Goal: Information Seeking & Learning: Learn about a topic

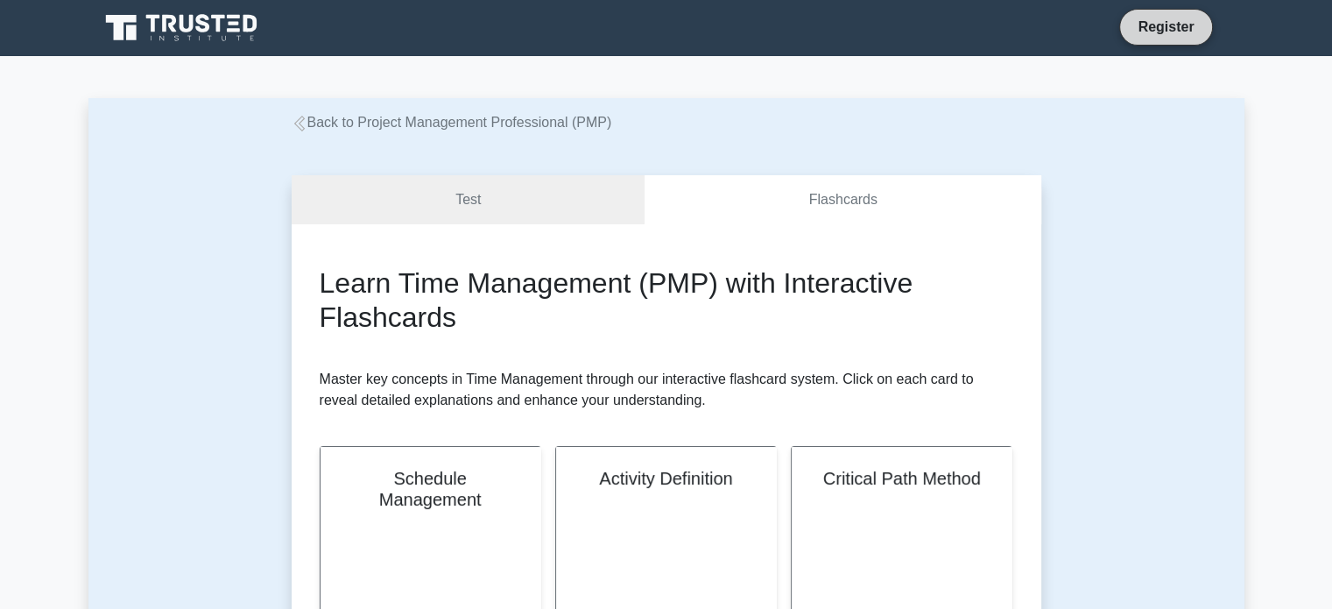
click at [1168, 20] on link "Register" at bounding box center [1165, 27] width 77 height 22
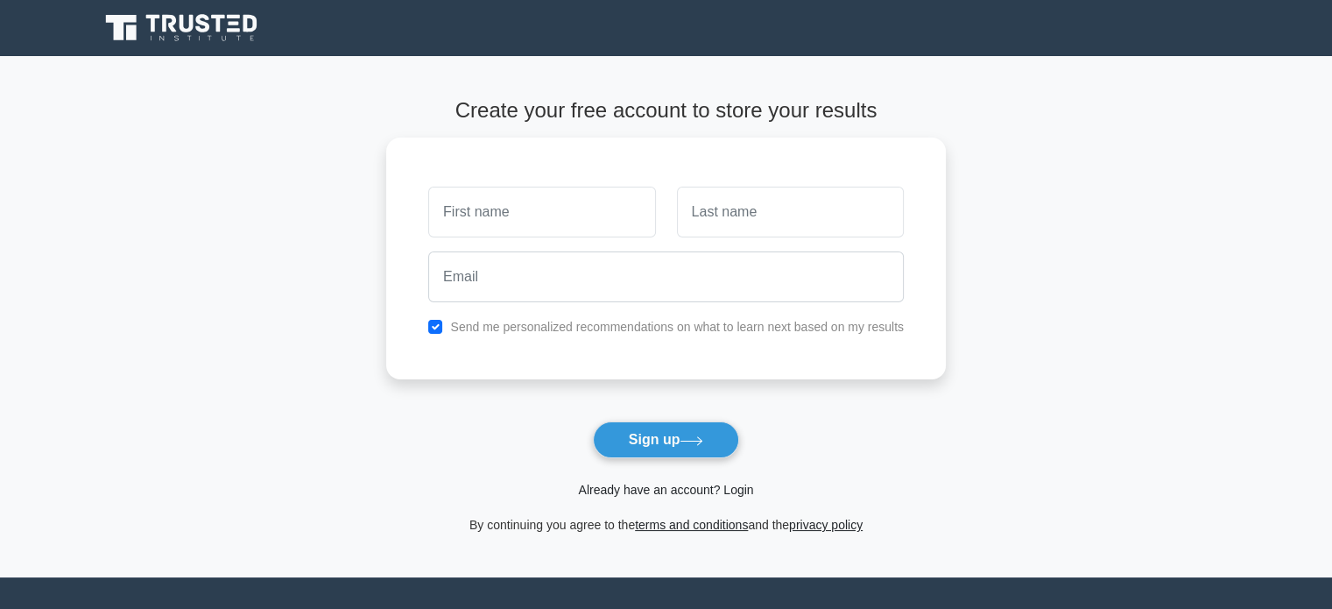
click at [654, 494] on link "Already have an account? Login" at bounding box center [665, 490] width 175 height 14
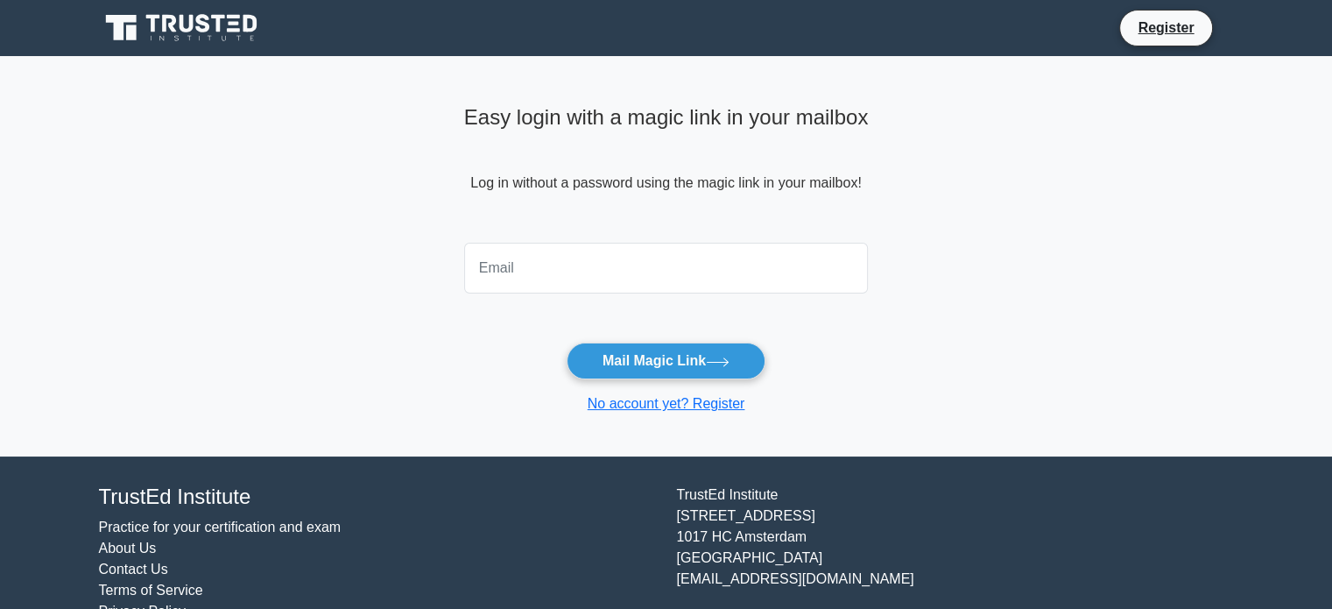
click at [546, 272] on input "email" at bounding box center [666, 268] width 405 height 51
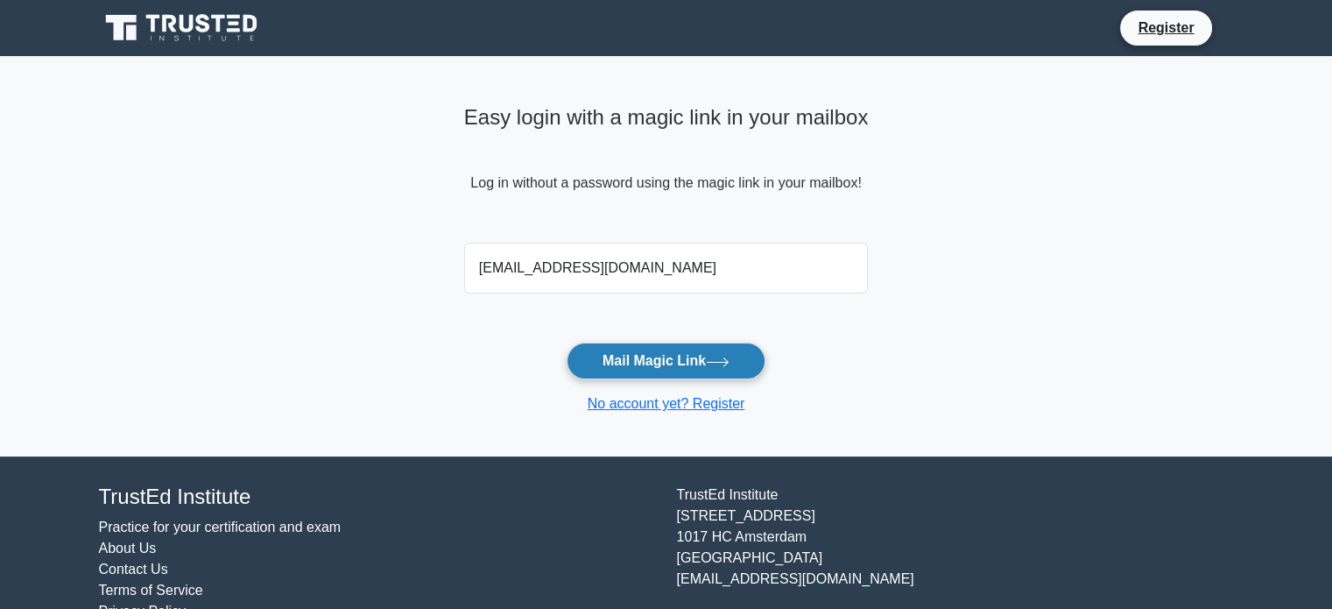
type input "pbisen@gmail.com"
click at [675, 356] on button "Mail Magic Link" at bounding box center [666, 360] width 199 height 37
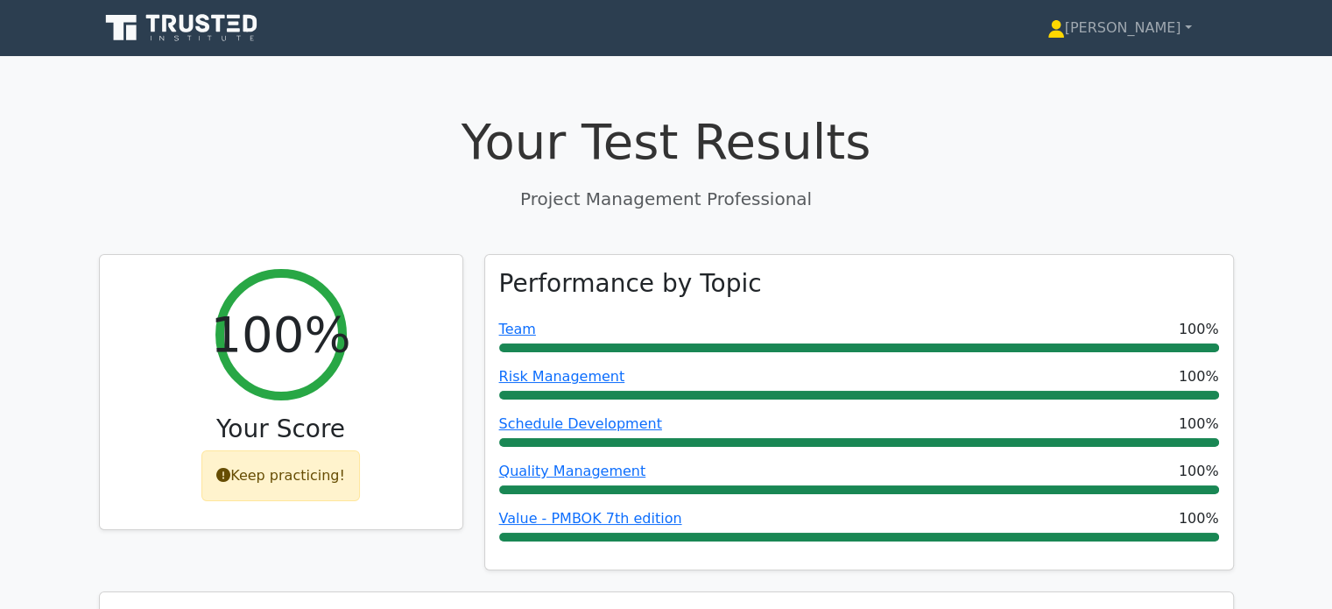
click at [200, 37] on icon at bounding box center [183, 27] width 168 height 33
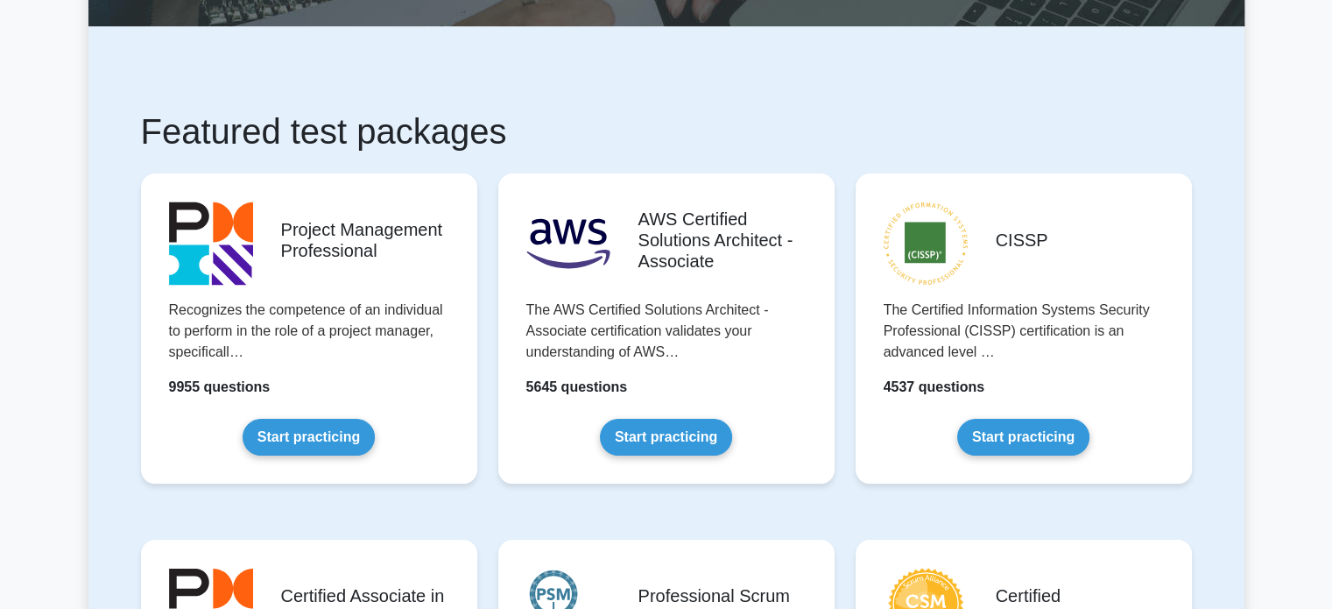
scroll to position [236, 0]
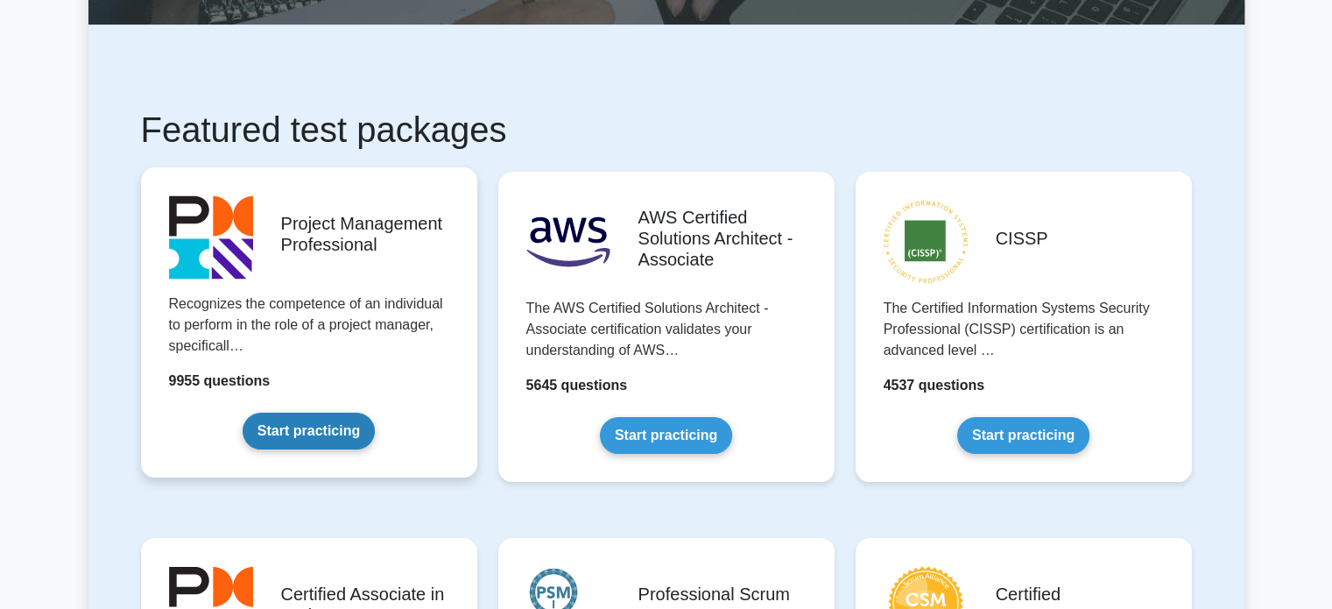
click at [288, 427] on link "Start practicing" at bounding box center [309, 431] width 132 height 37
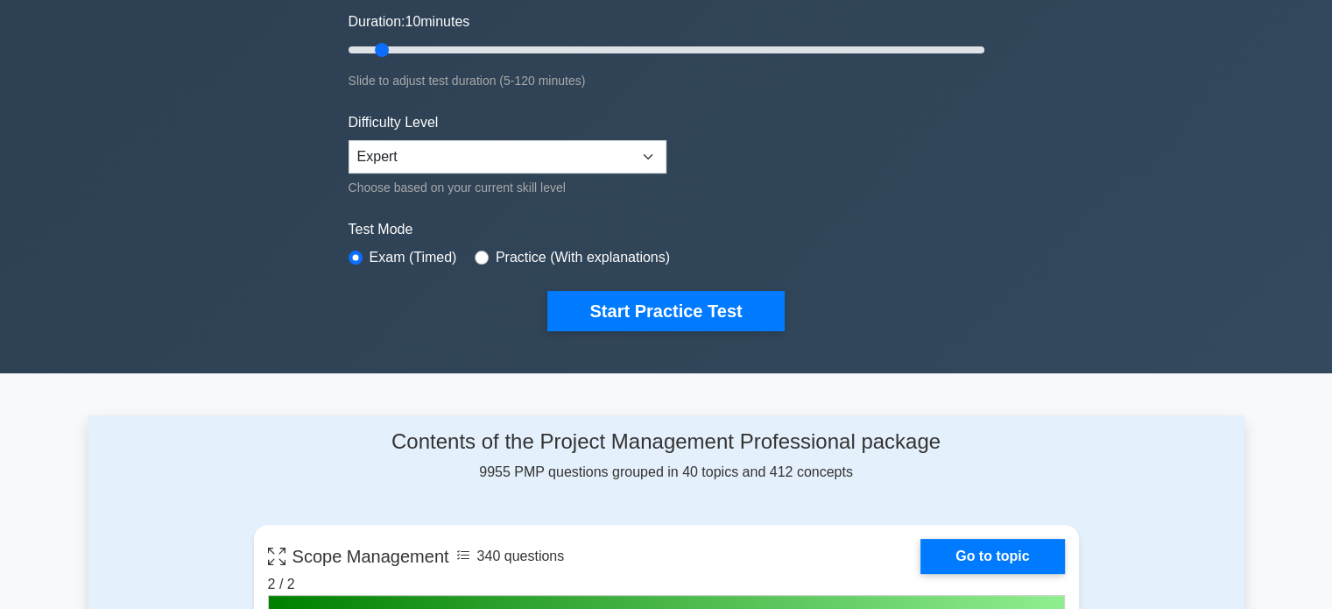
scroll to position [329, 0]
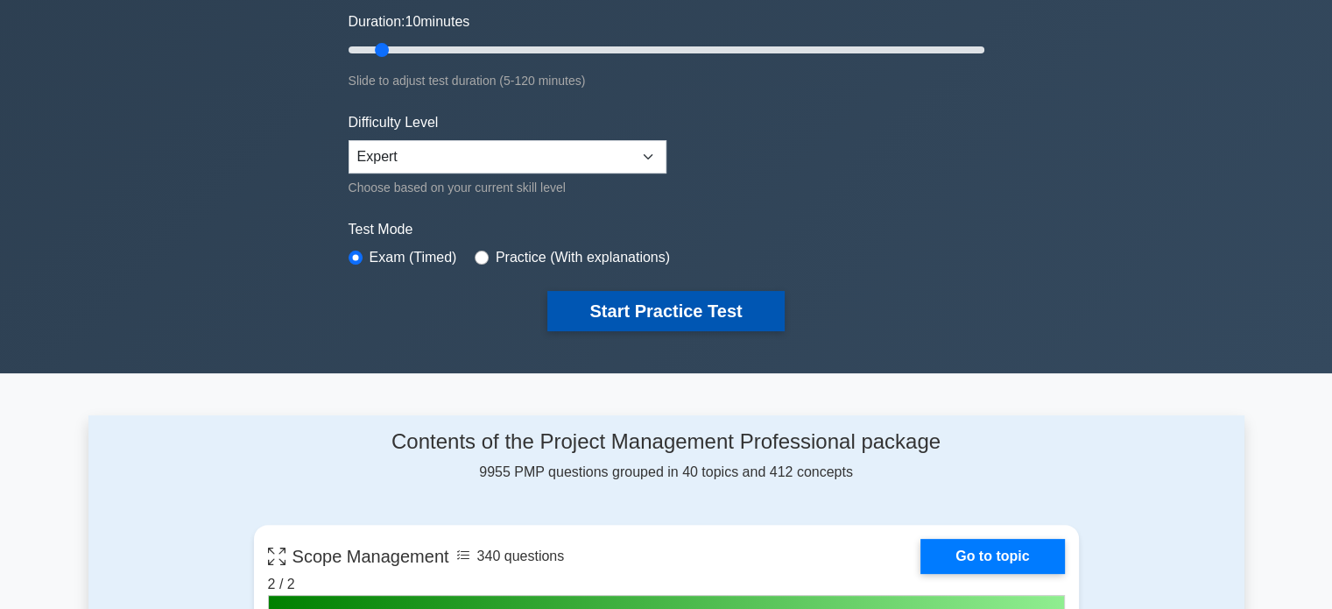
click at [713, 307] on button "Start Practice Test" at bounding box center [665, 311] width 236 height 40
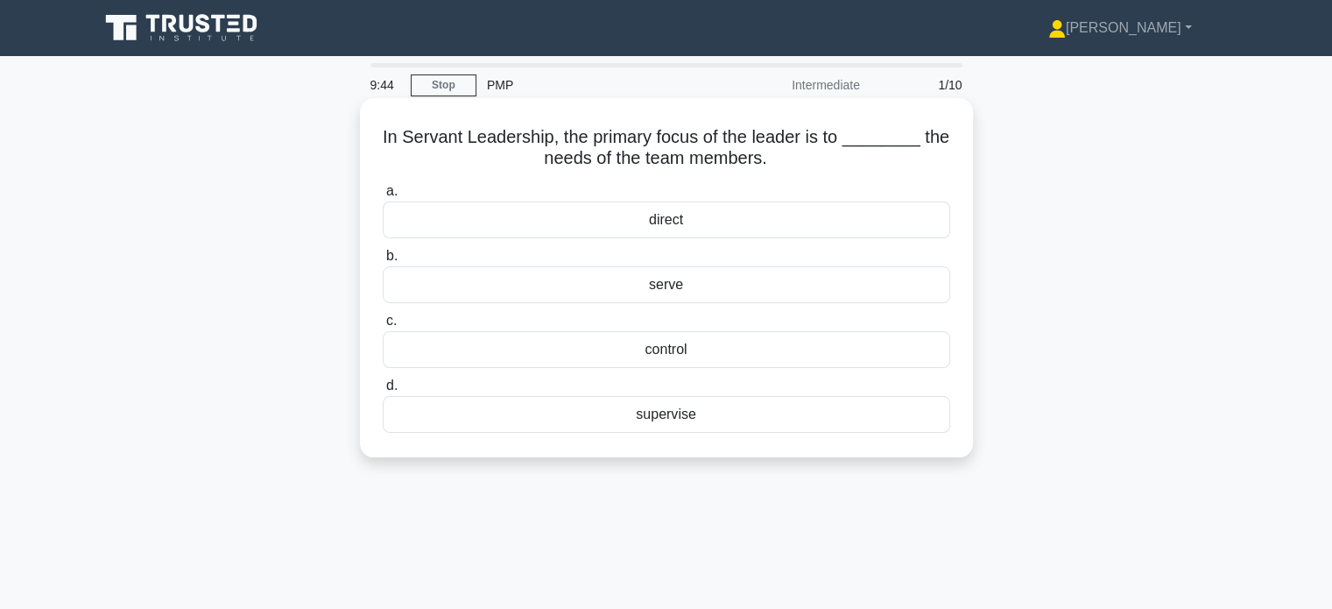
click at [618, 357] on div "control" at bounding box center [667, 349] width 568 height 37
click at [383, 327] on input "c. control" at bounding box center [383, 320] width 0 height 11
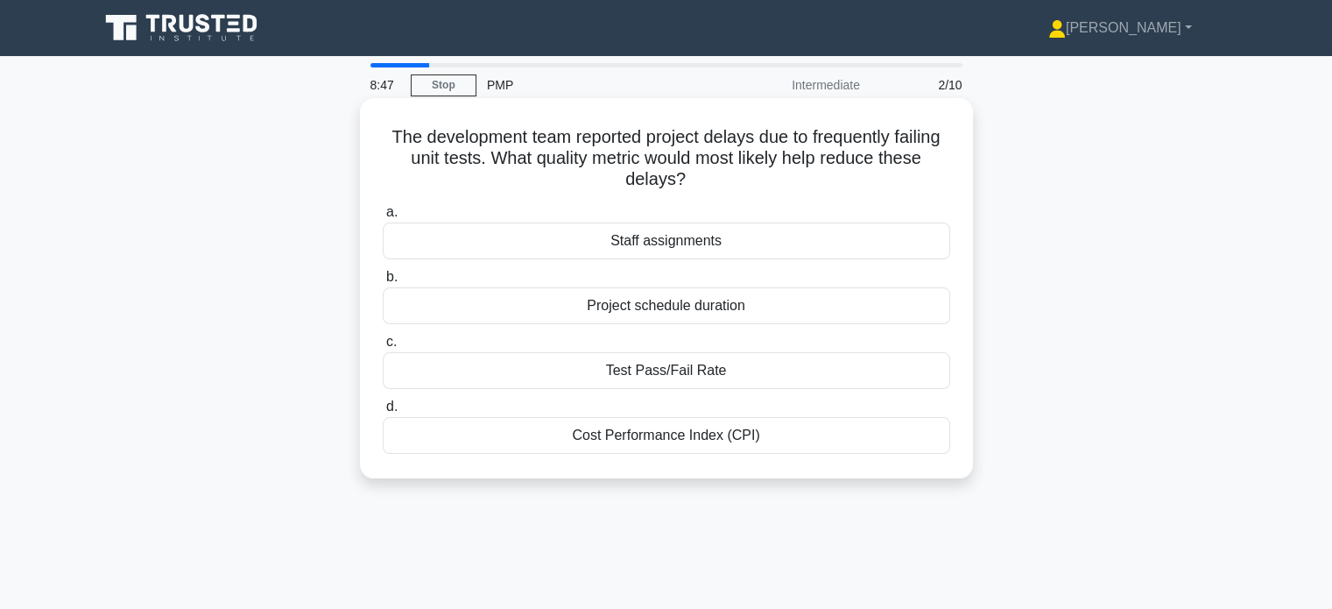
click at [655, 362] on div "Test Pass/Fail Rate" at bounding box center [667, 370] width 568 height 37
click at [383, 348] on input "c. Test Pass/Fail Rate" at bounding box center [383, 341] width 0 height 11
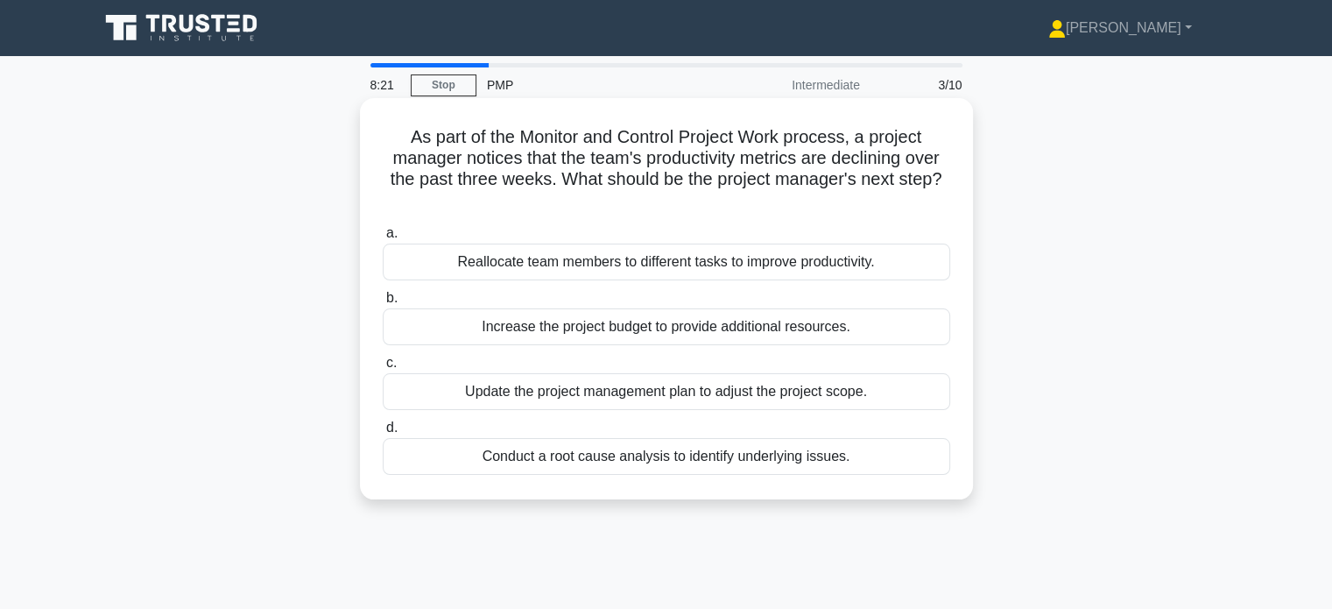
click at [543, 451] on div "Conduct a root cause analysis to identify underlying issues." at bounding box center [667, 456] width 568 height 37
click at [383, 434] on input "d. Conduct a root cause analysis to identify underlying issues." at bounding box center [383, 427] width 0 height 11
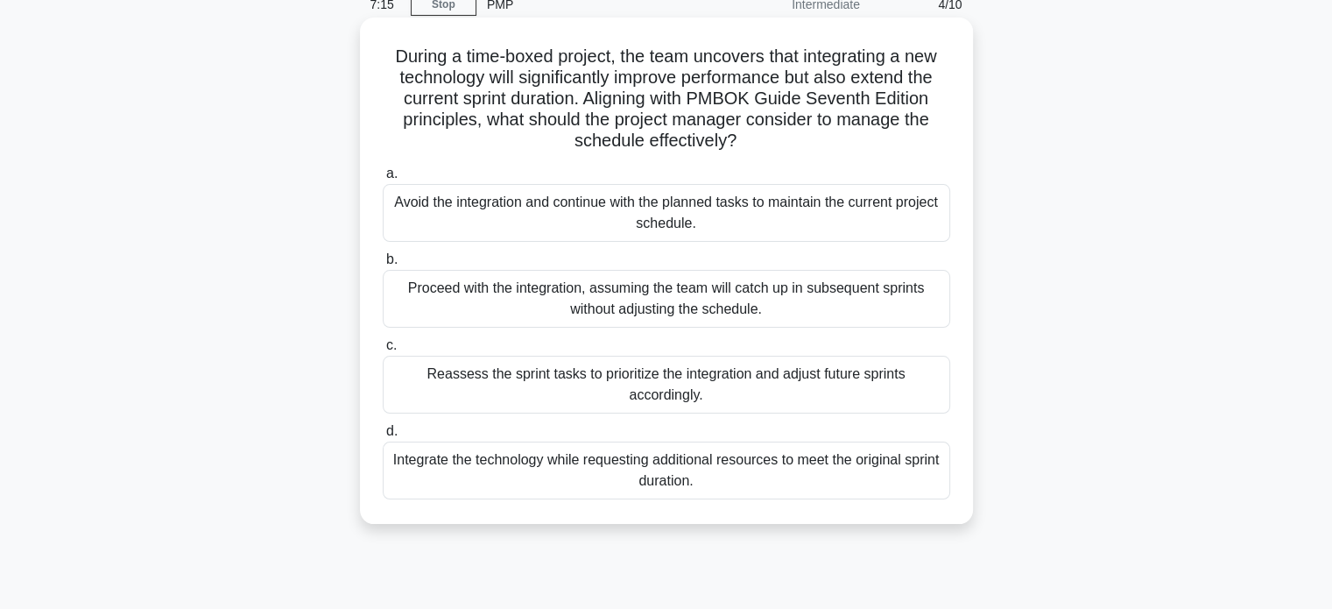
scroll to position [83, 0]
click at [529, 481] on div "Integrate the technology while requesting additional resources to meet the orig…" at bounding box center [667, 468] width 568 height 58
click at [383, 434] on input "d. Integrate the technology while requesting additional resources to meet the o…" at bounding box center [383, 428] width 0 height 11
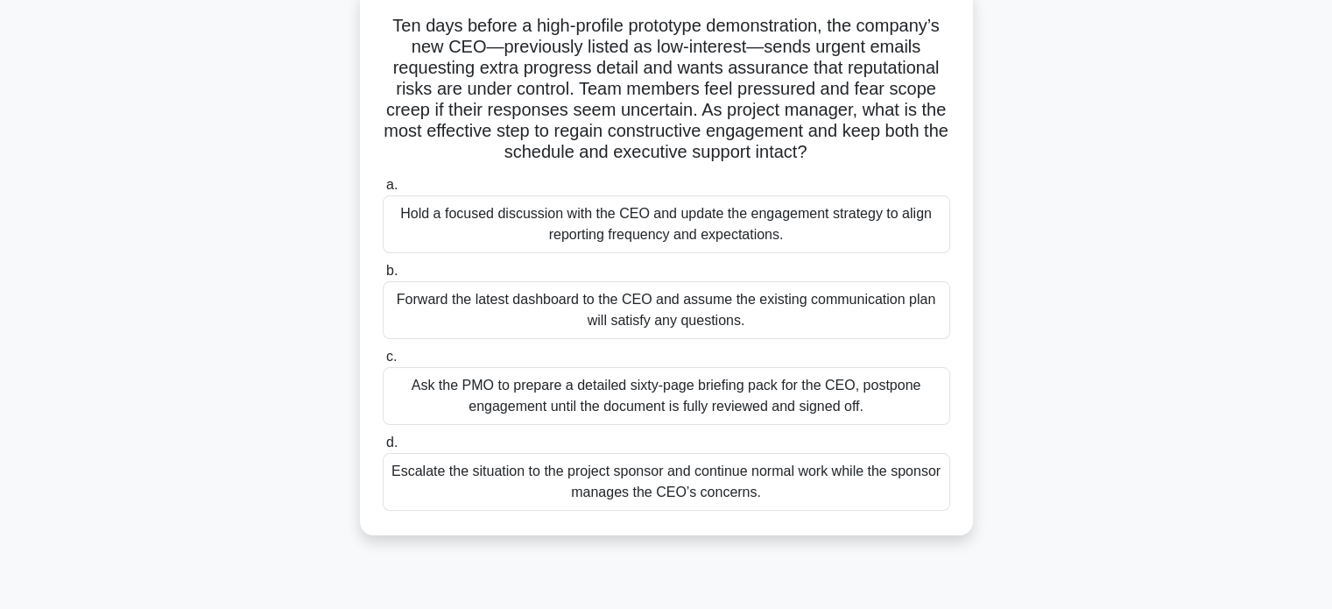
scroll to position [118, 0]
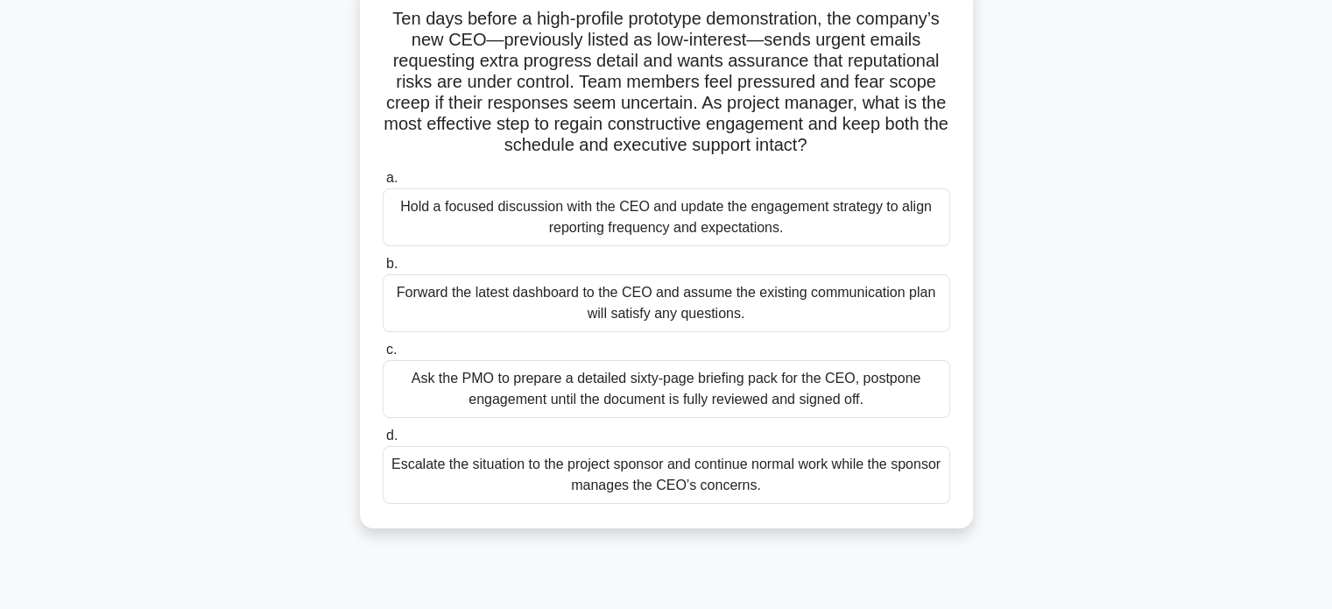
click at [607, 222] on div "Hold a focused discussion with the CEO and update the engagement strategy to al…" at bounding box center [667, 217] width 568 height 58
click at [383, 184] on input "a. Hold a focused discussion with the CEO and update the engagement strategy to…" at bounding box center [383, 178] width 0 height 11
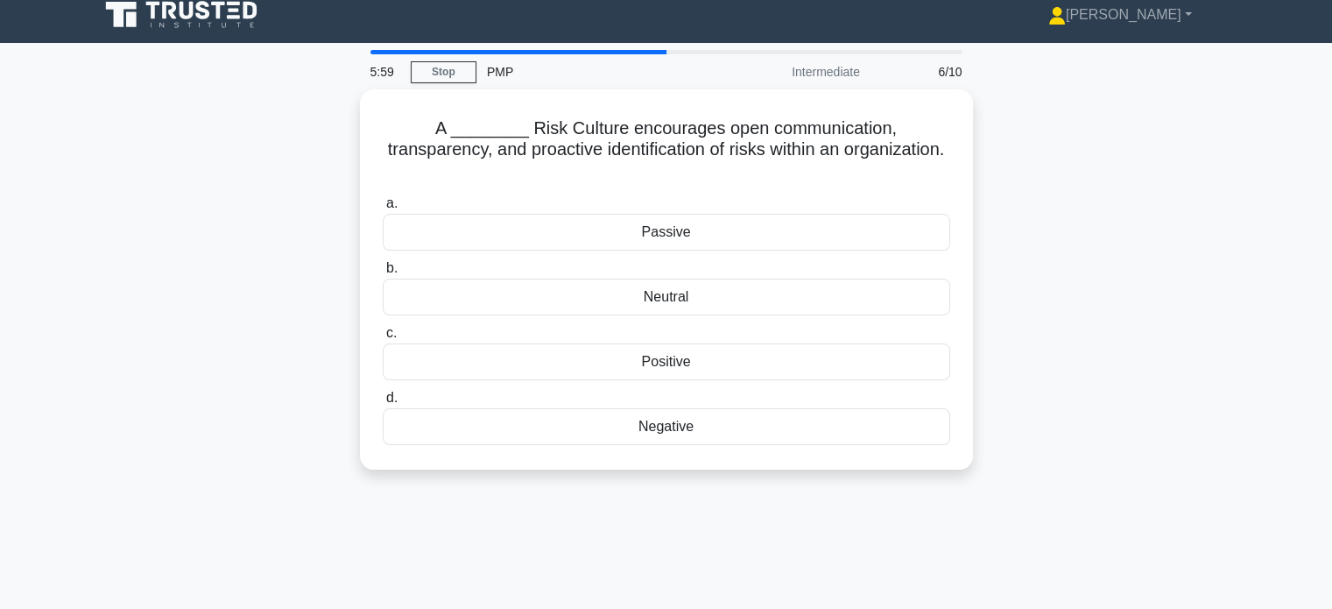
scroll to position [0, 0]
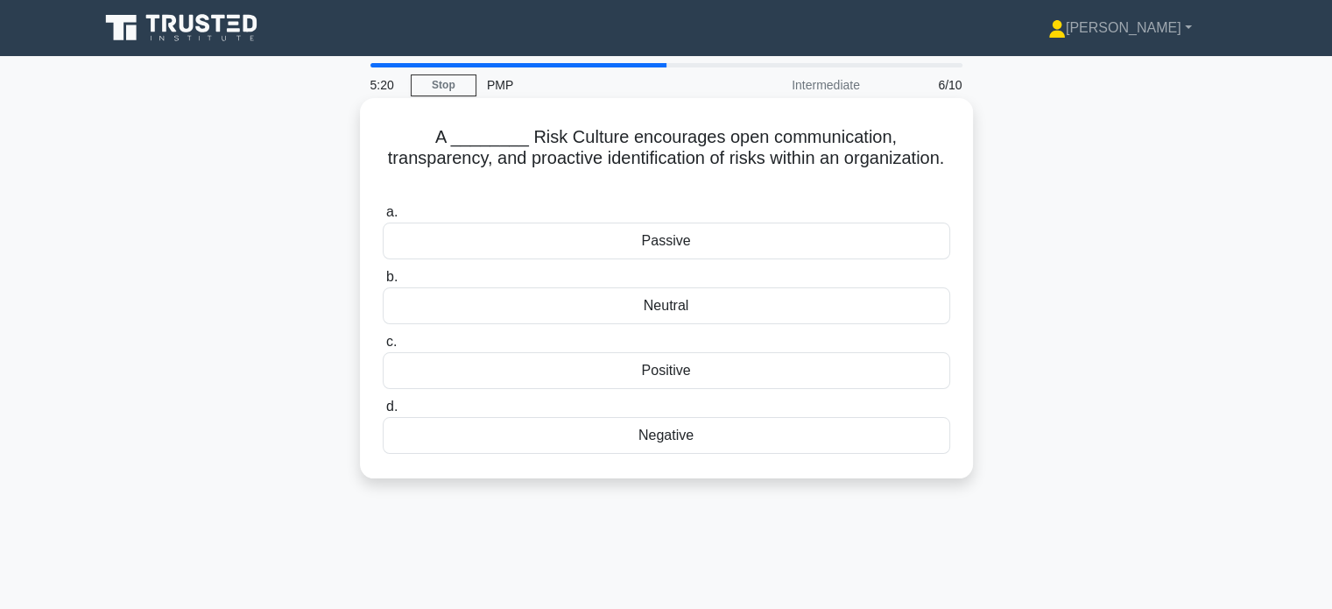
click at [652, 356] on div "Positive" at bounding box center [667, 370] width 568 height 37
click at [383, 348] on input "c. Positive" at bounding box center [383, 341] width 0 height 11
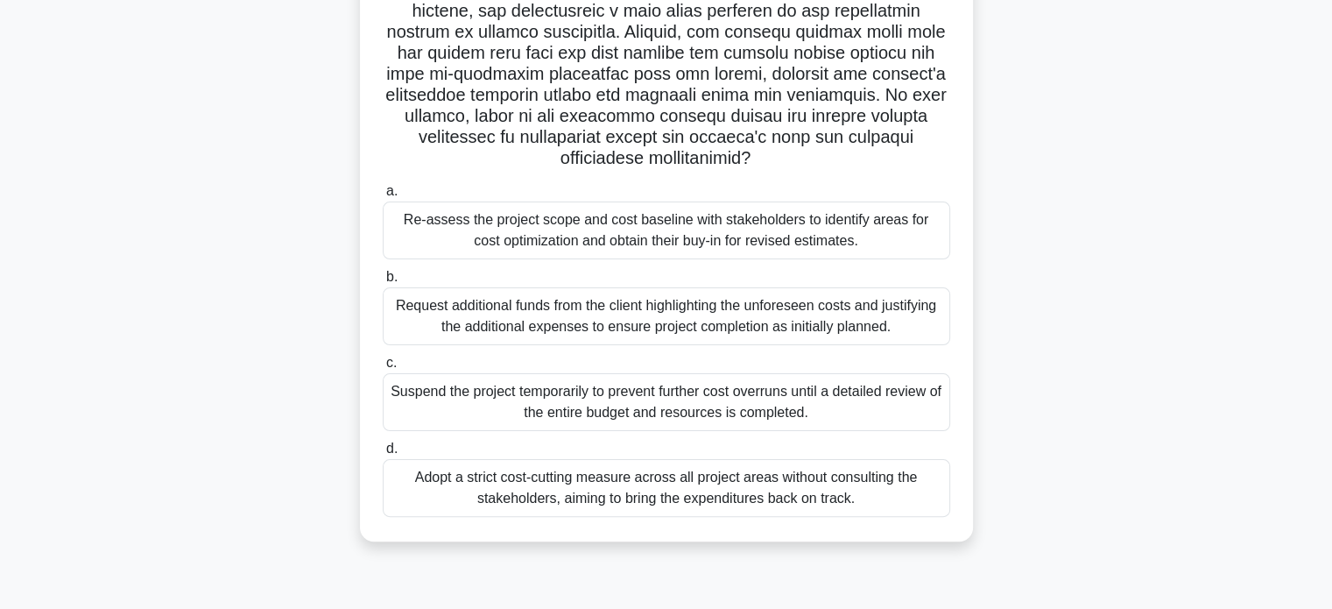
scroll to position [337, 0]
click at [673, 234] on div "Re-assess the project scope and cost baseline with stakeholders to identify are…" at bounding box center [667, 230] width 568 height 58
click at [383, 196] on input "a. Re-assess the project scope and cost baseline with stakeholders to identify …" at bounding box center [383, 190] width 0 height 11
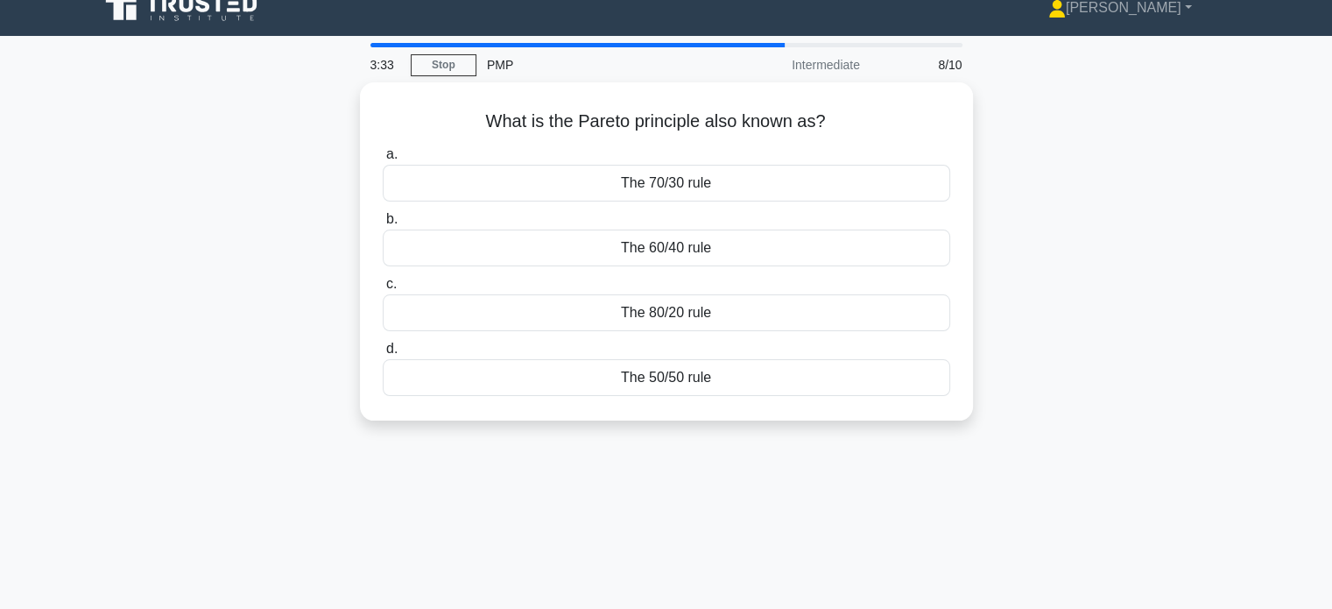
scroll to position [0, 0]
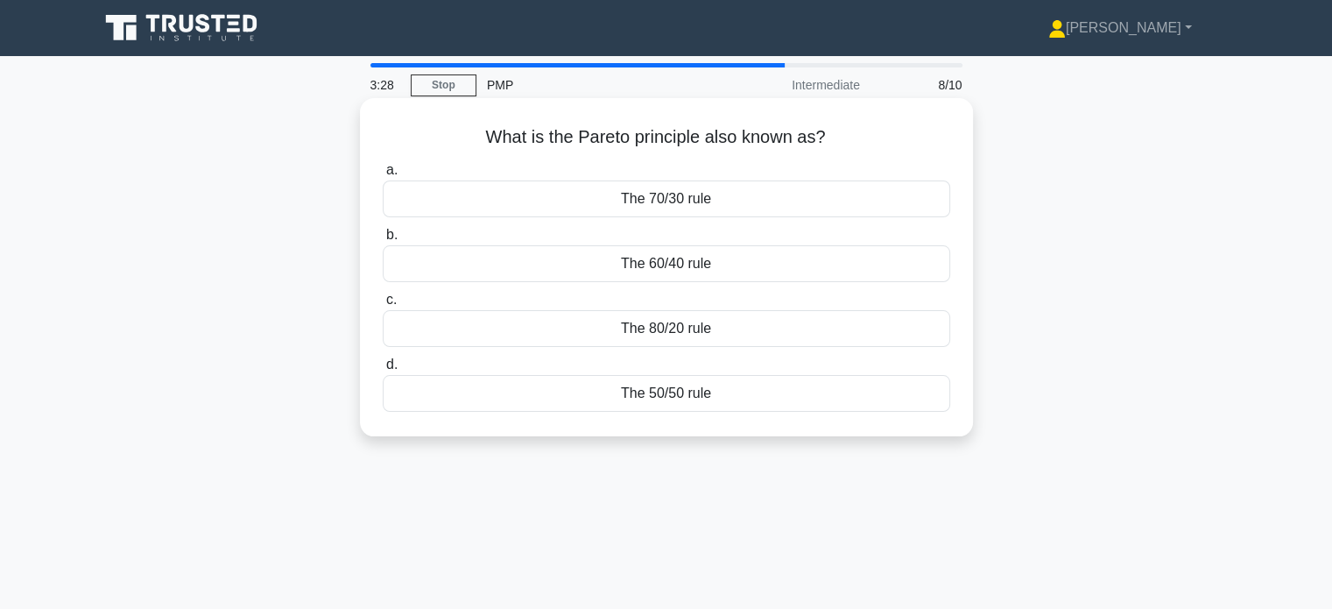
click at [670, 193] on div "The 70/30 rule" at bounding box center [667, 198] width 568 height 37
click at [383, 176] on input "a. The 70/30 rule" at bounding box center [383, 170] width 0 height 11
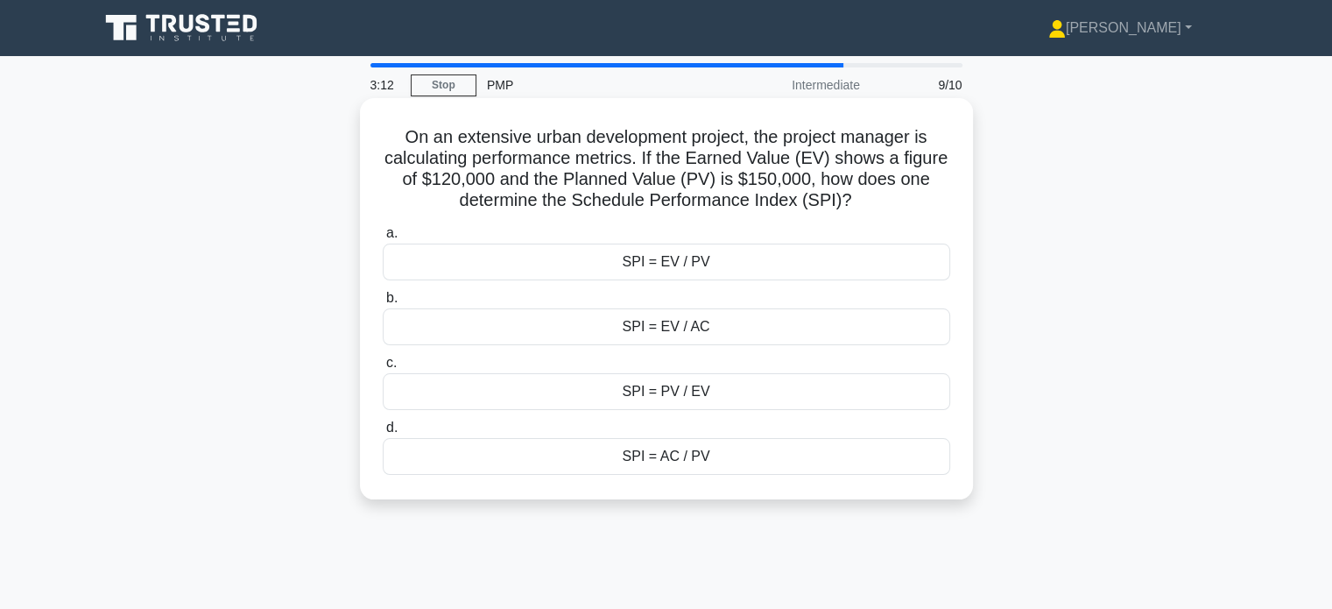
click at [612, 402] on div "SPI = PV / EV" at bounding box center [667, 391] width 568 height 37
click at [383, 369] on input "c. SPI = PV / EV" at bounding box center [383, 362] width 0 height 11
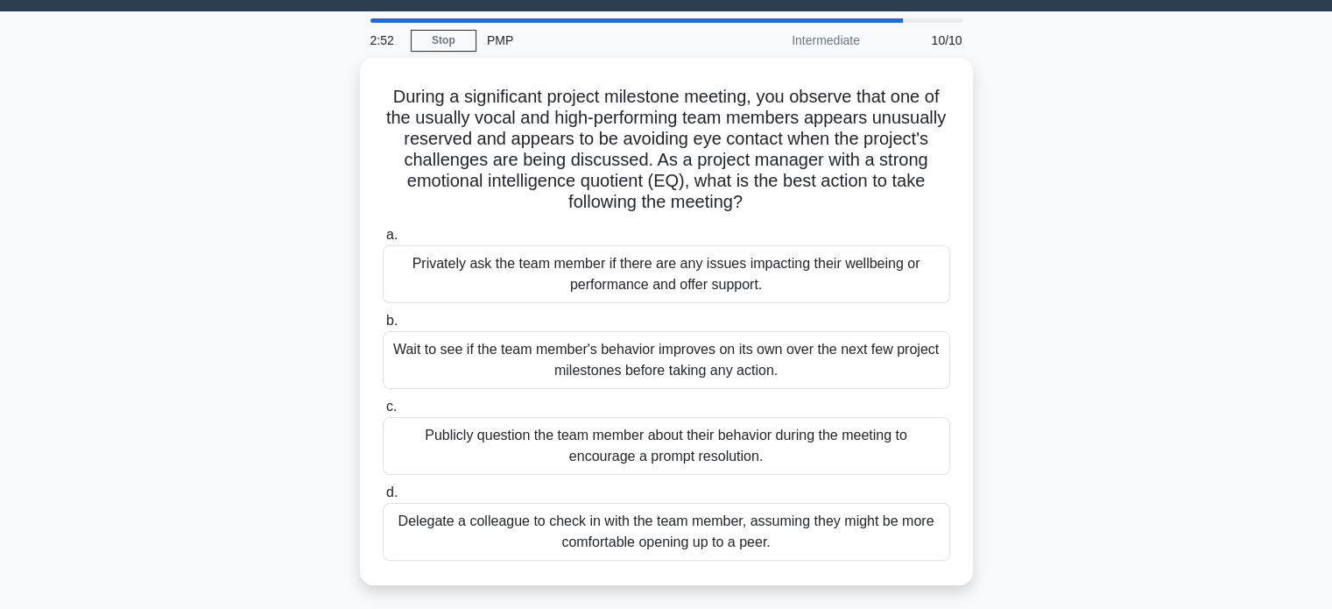
scroll to position [66, 0]
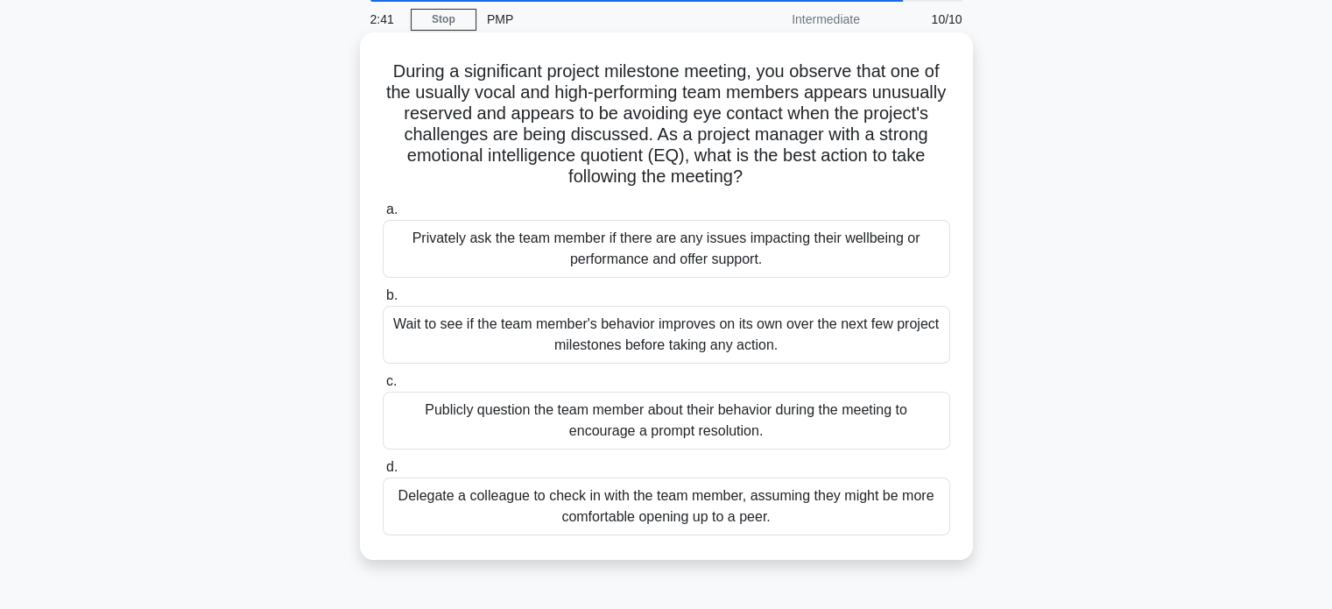
click at [648, 249] on div "Privately ask the team member if there are any issues impacting their wellbeing…" at bounding box center [667, 249] width 568 height 58
click at [383, 215] on input "a. Privately ask the team member if there are any issues impacting their wellbe…" at bounding box center [383, 209] width 0 height 11
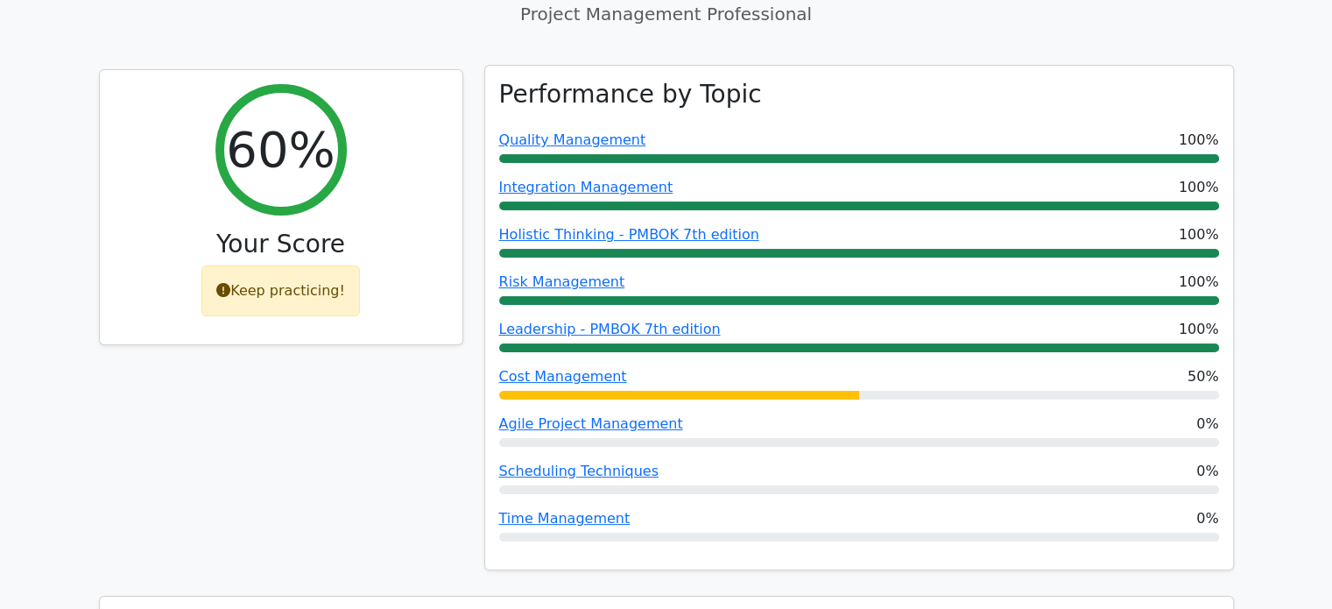
scroll to position [189, 0]
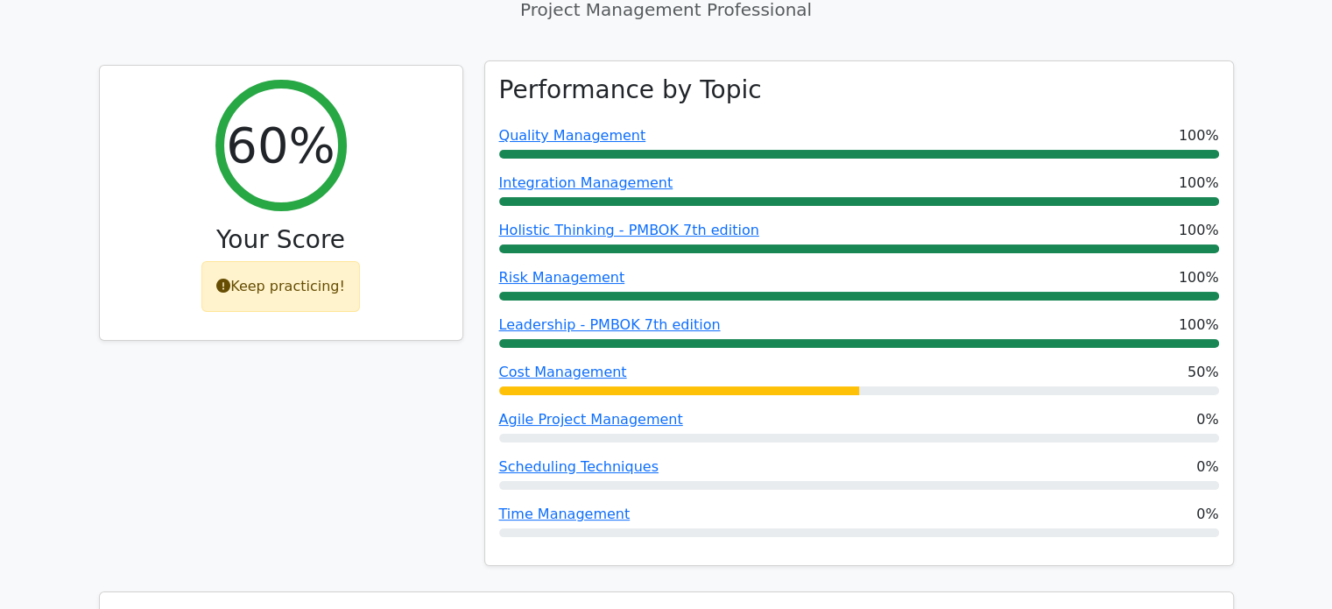
click at [610, 392] on div at bounding box center [679, 390] width 360 height 9
click at [601, 423] on link "Agile Project Management" at bounding box center [591, 419] width 184 height 17
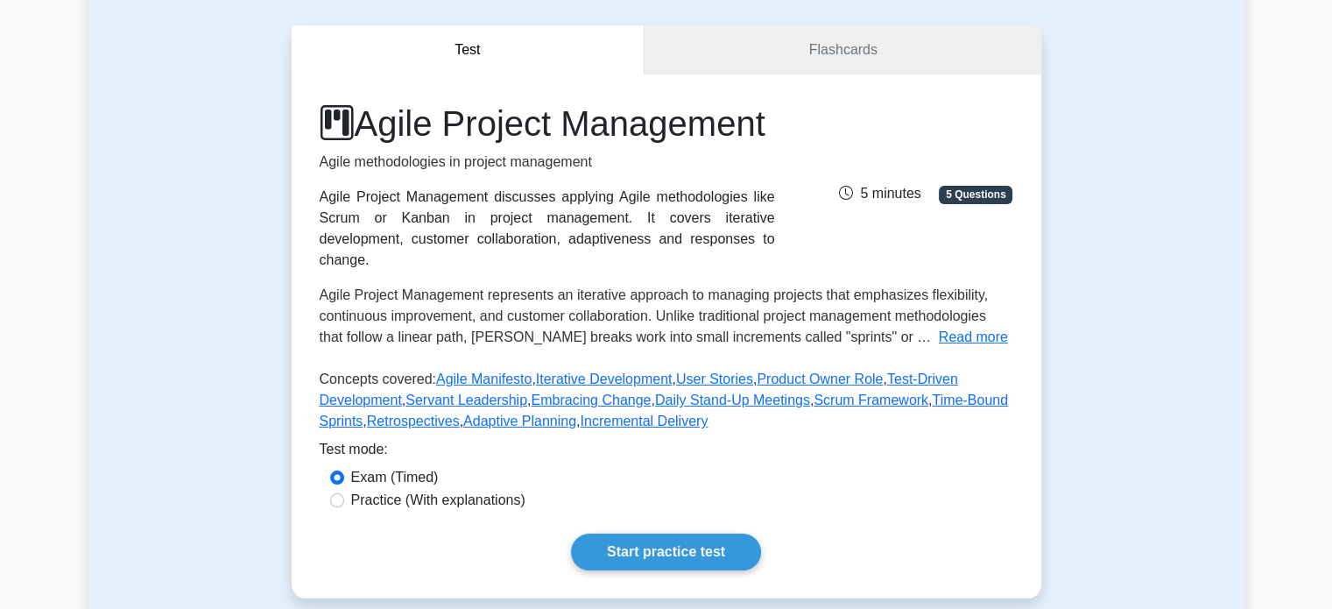
scroll to position [151, 0]
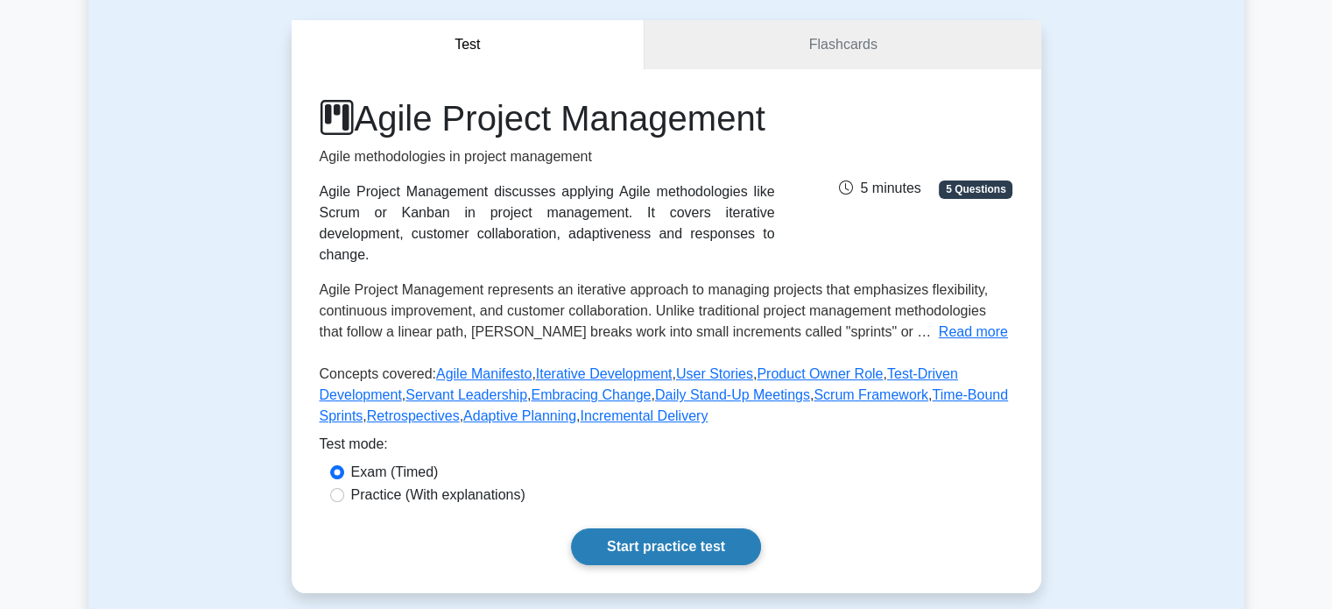
click at [633, 564] on link "Start practice test" at bounding box center [666, 546] width 190 height 37
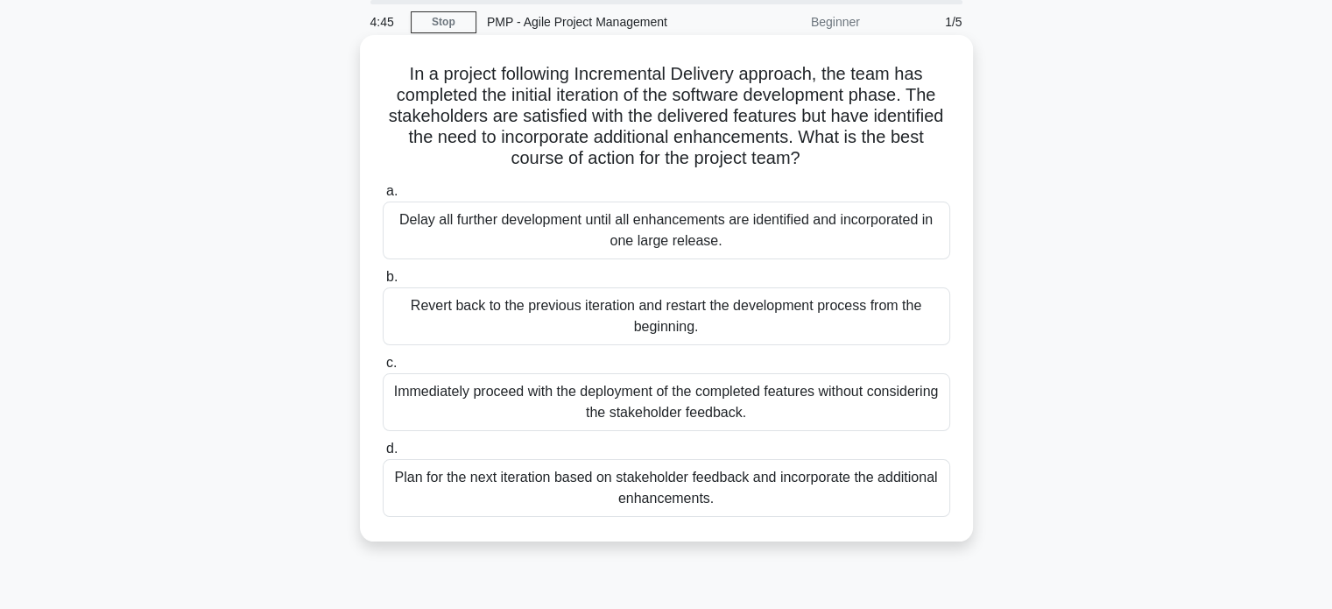
scroll to position [77, 0]
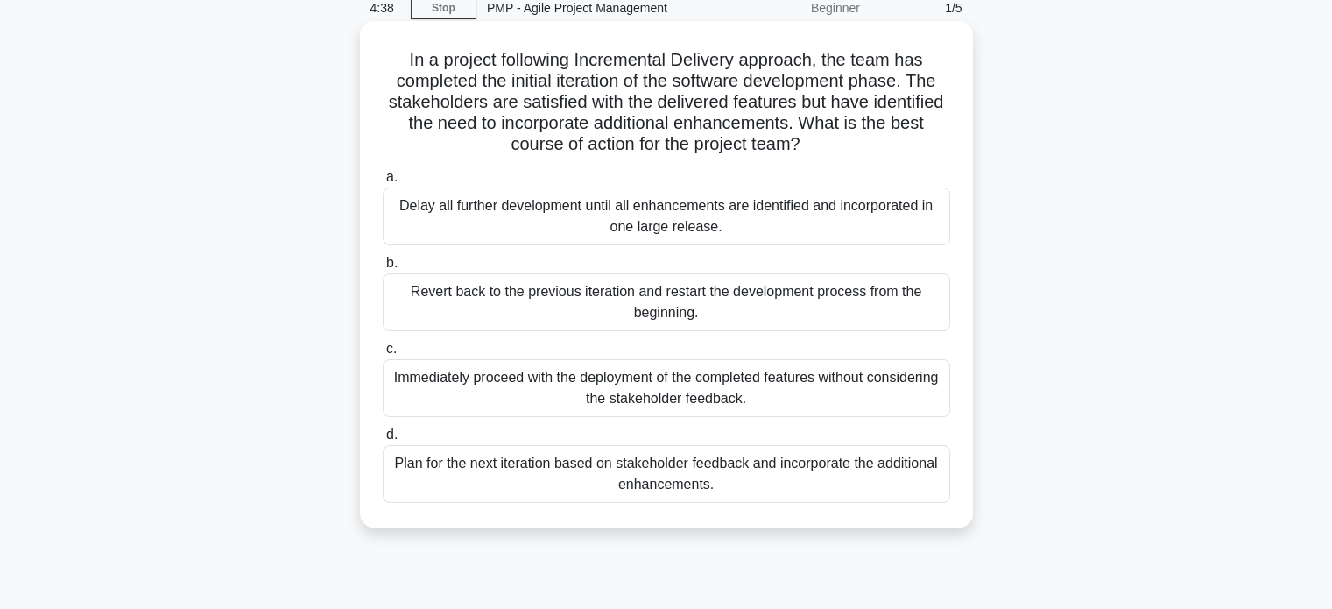
click at [549, 472] on div "Plan for the next iteration based on stakeholder feedback and incorporate the a…" at bounding box center [667, 474] width 568 height 58
click at [383, 441] on input "d. Plan for the next iteration based on stakeholder feedback and incorporate th…" at bounding box center [383, 434] width 0 height 11
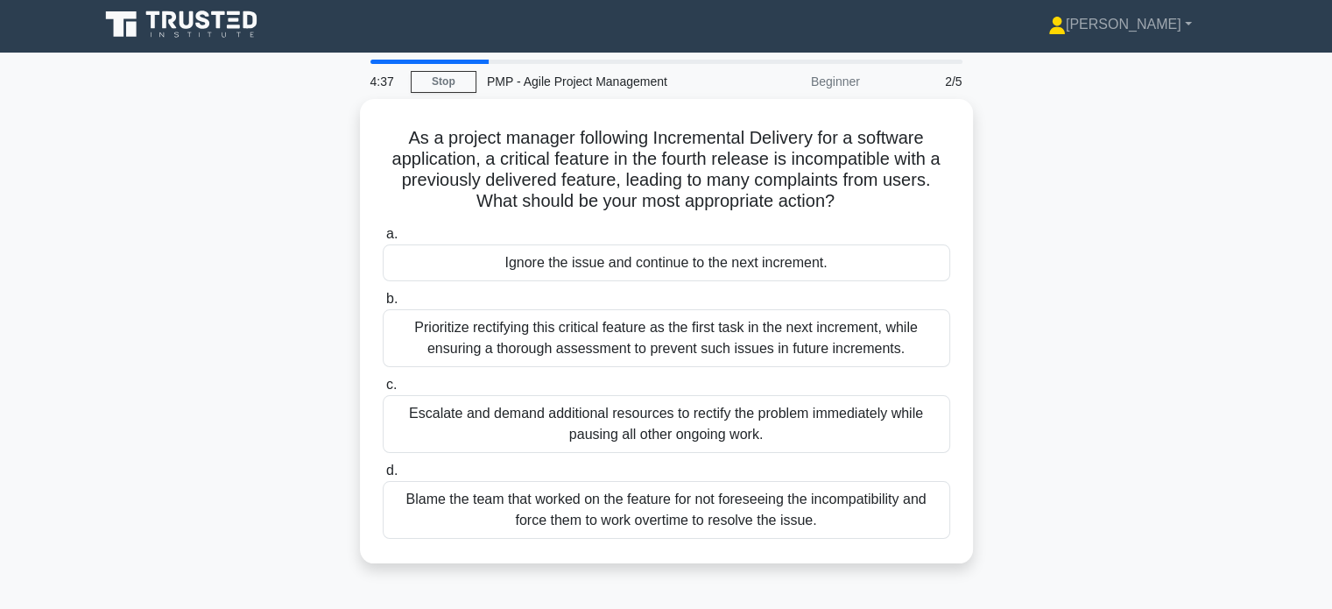
scroll to position [0, 0]
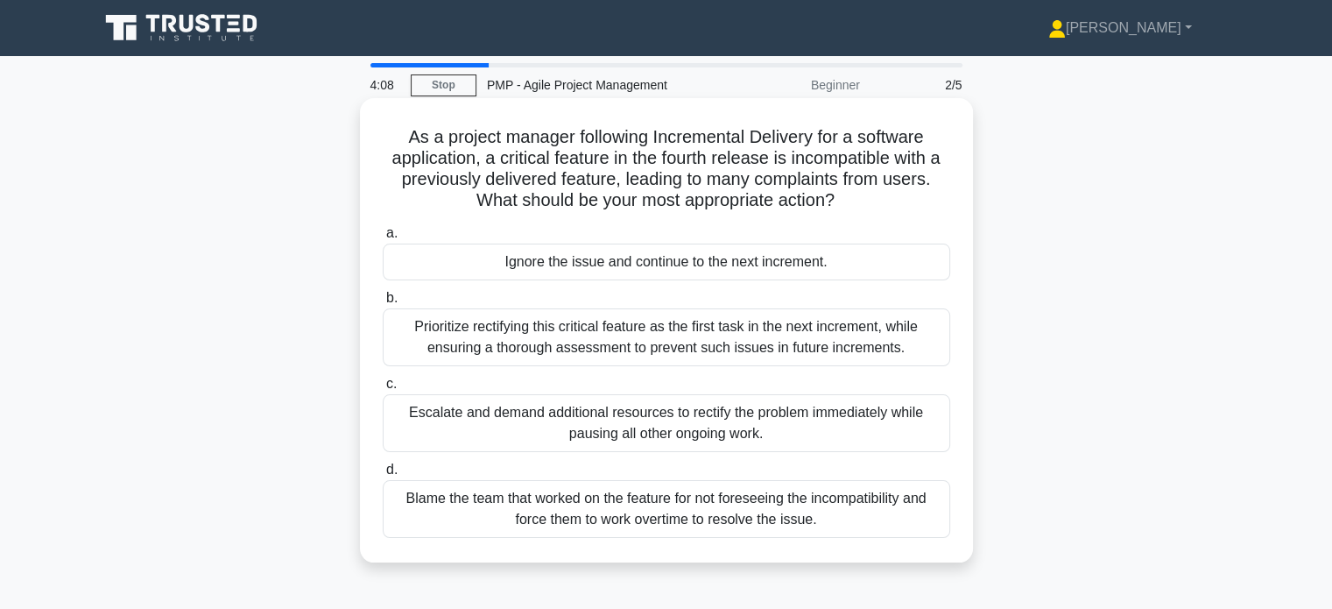
click at [583, 349] on div "Prioritize rectifying this critical feature as the first task in the next incre…" at bounding box center [667, 337] width 568 height 58
click at [383, 304] on input "b. Prioritize rectifying this critical feature as the first task in the next in…" at bounding box center [383, 298] width 0 height 11
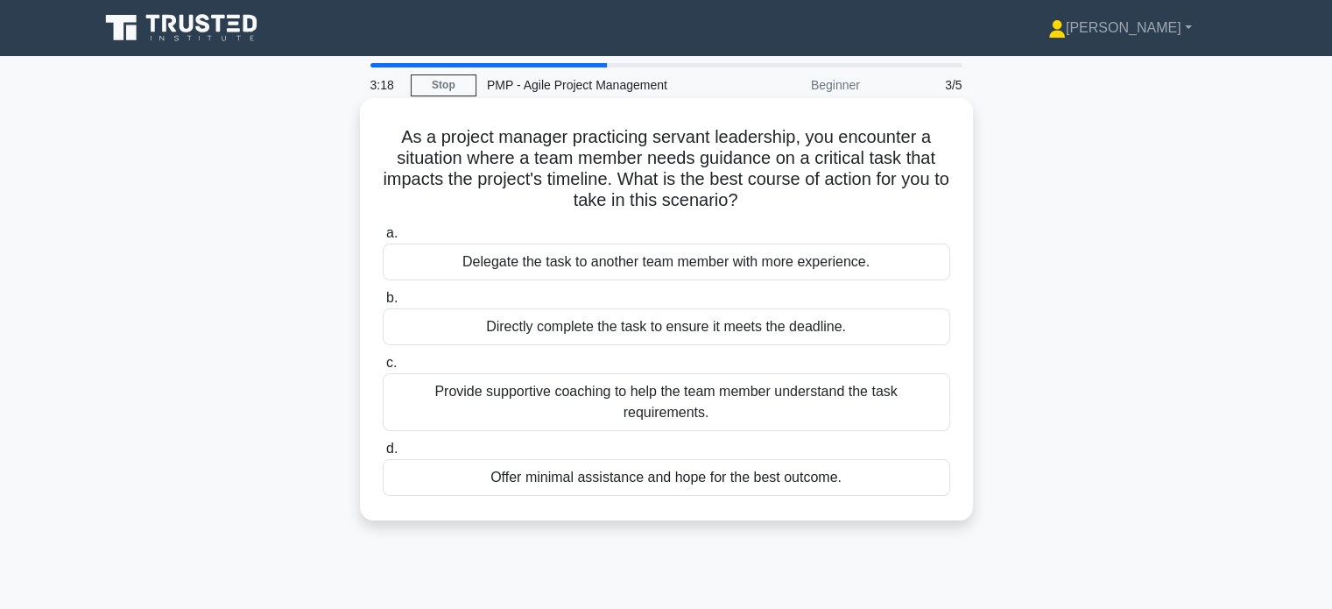
click at [656, 267] on div "Delegate the task to another team member with more experience." at bounding box center [667, 261] width 568 height 37
click at [383, 239] on input "a. Delegate the task to another team member with more experience." at bounding box center [383, 233] width 0 height 11
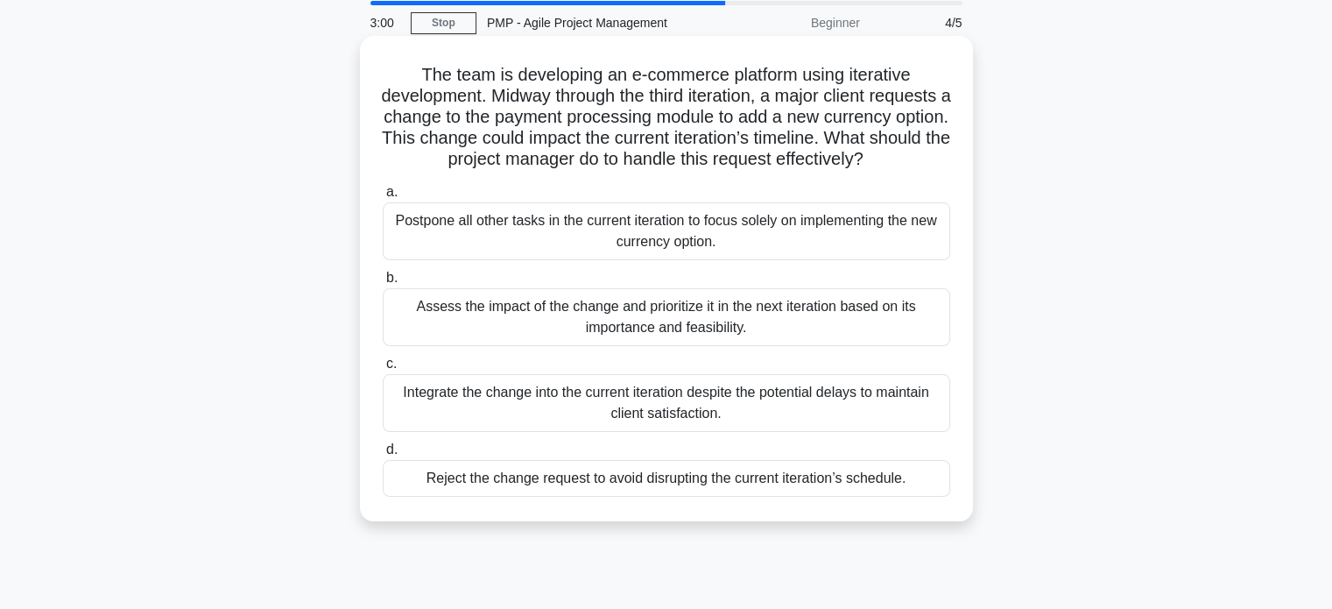
scroll to position [63, 0]
click at [529, 409] on div "Integrate the change into the current iteration despite the potential delays to…" at bounding box center [667, 402] width 568 height 58
click at [383, 369] on input "c. Integrate the change into the current iteration despite the potential delays…" at bounding box center [383, 362] width 0 height 11
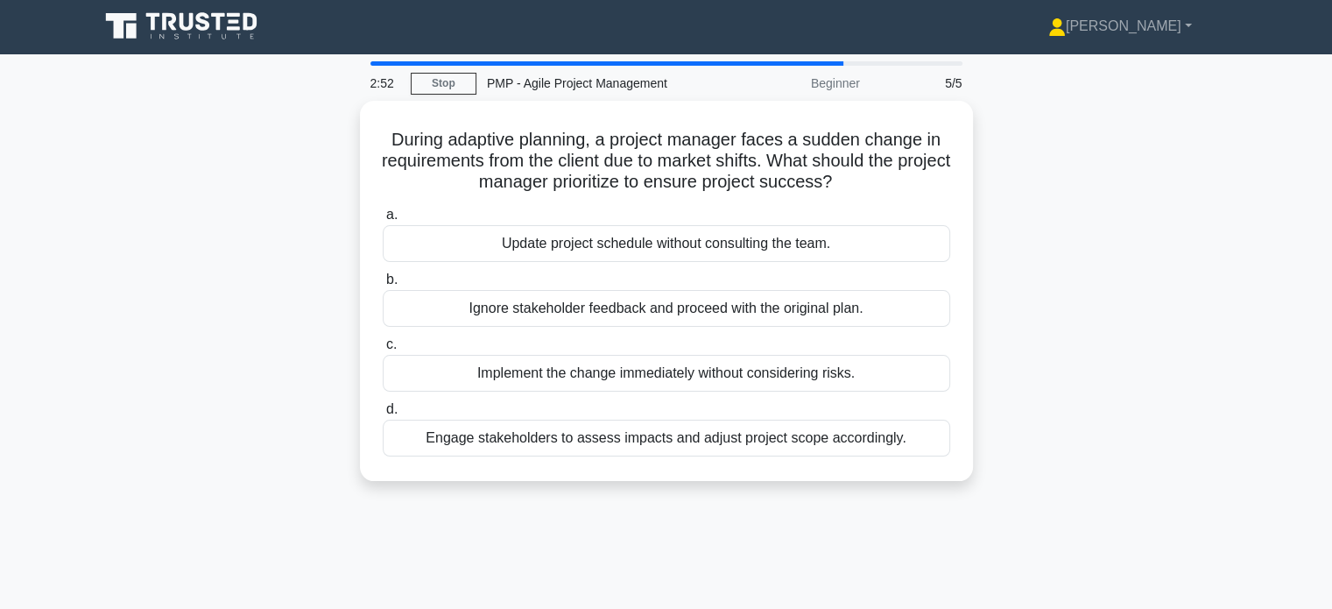
scroll to position [0, 0]
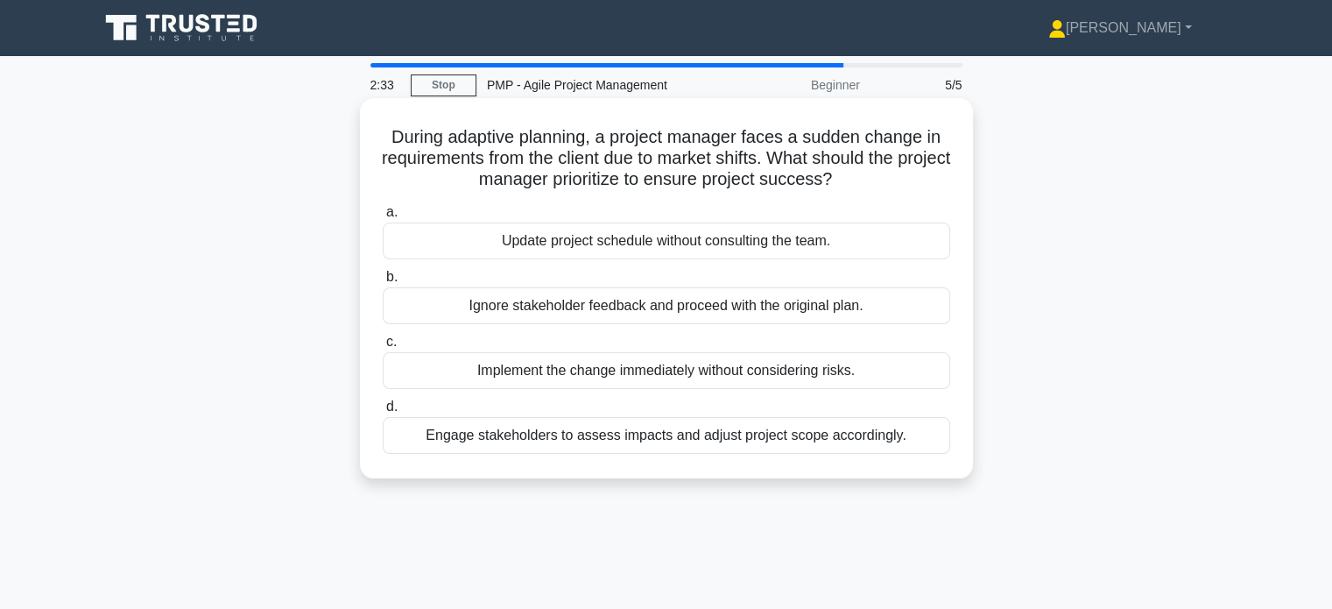
click at [523, 434] on div "Engage stakeholders to assess impacts and adjust project scope accordingly." at bounding box center [667, 435] width 568 height 37
click at [383, 413] on input "d. Engage stakeholders to assess impacts and adjust project scope accordingly." at bounding box center [383, 406] width 0 height 11
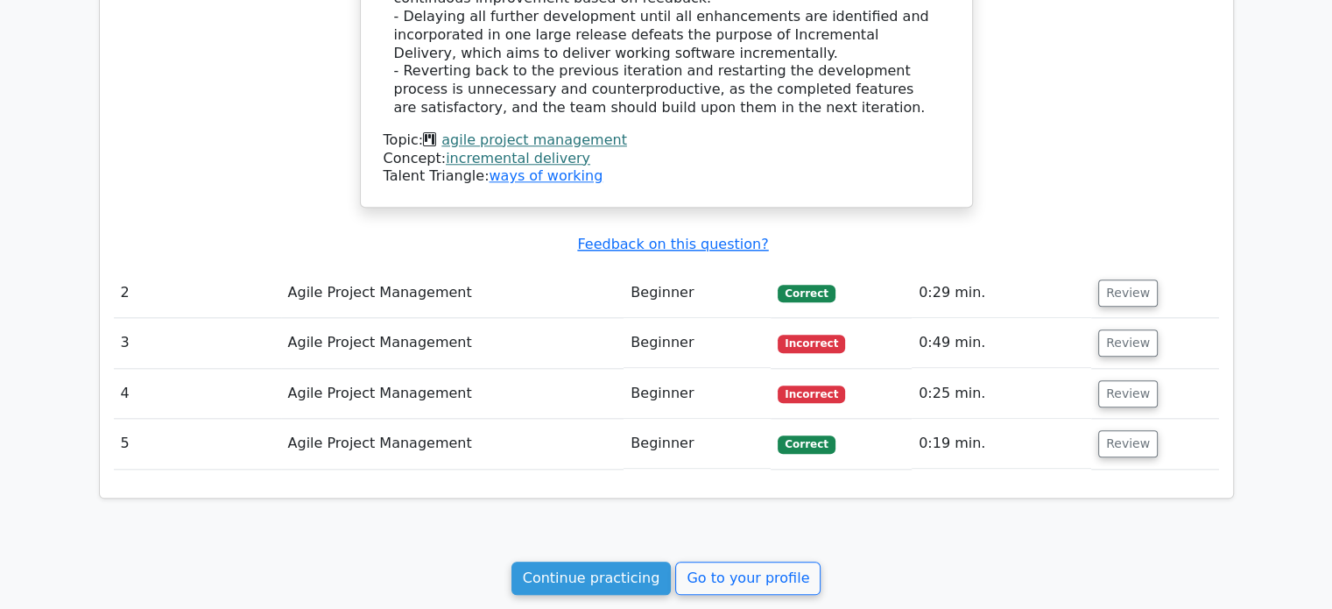
scroll to position [2010, 0]
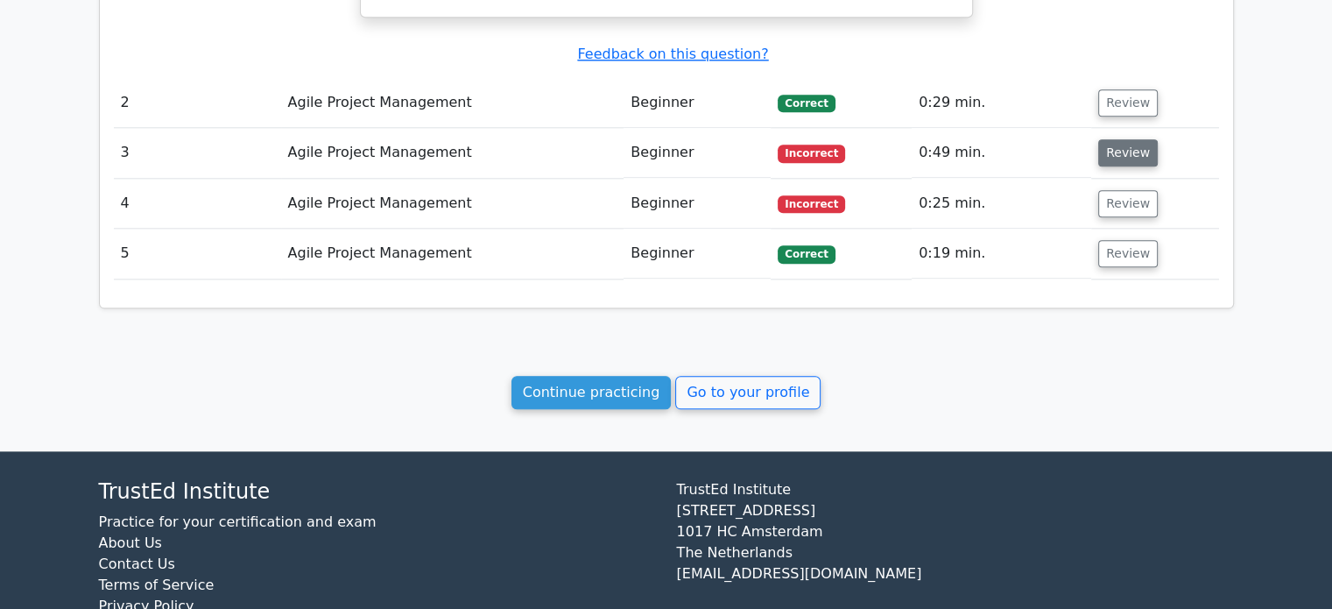
click at [1135, 139] on button "Review" at bounding box center [1128, 152] width 60 height 27
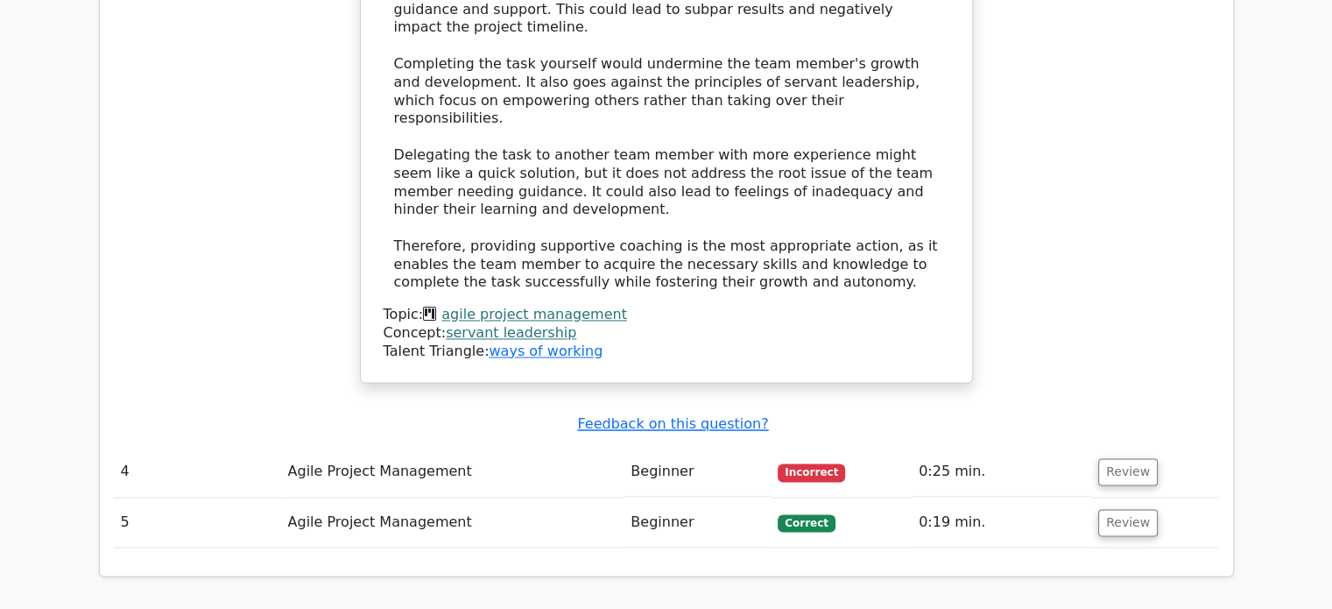
scroll to position [2734, 0]
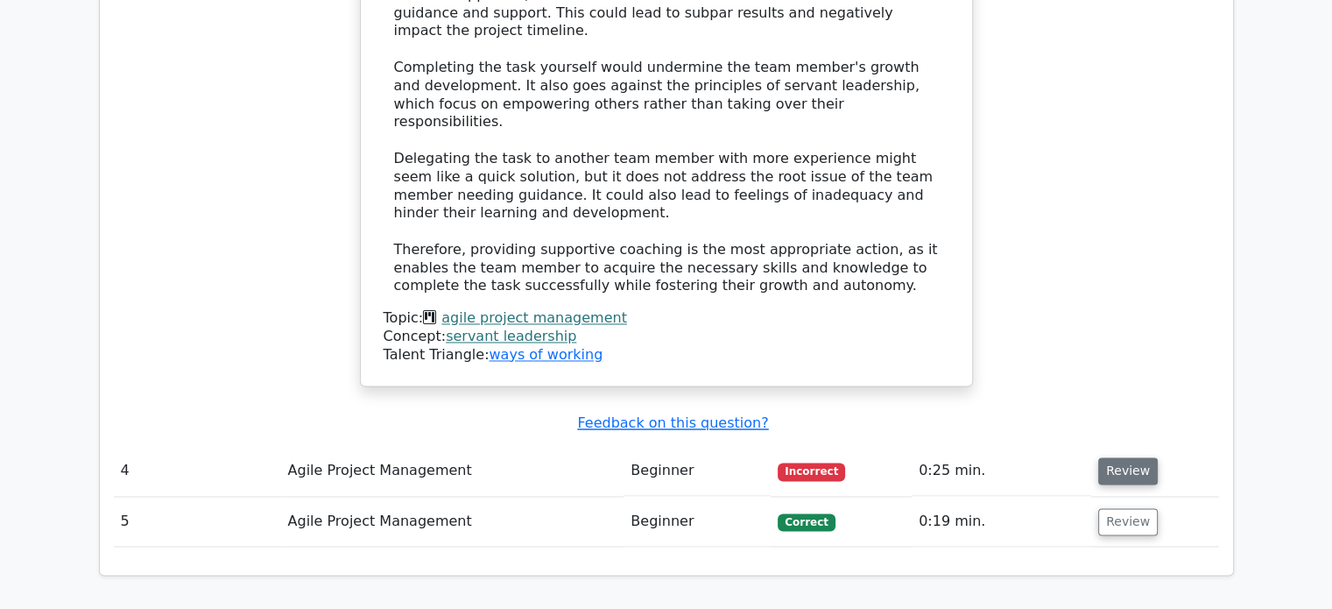
click at [1119, 457] on button "Review" at bounding box center [1128, 470] width 60 height 27
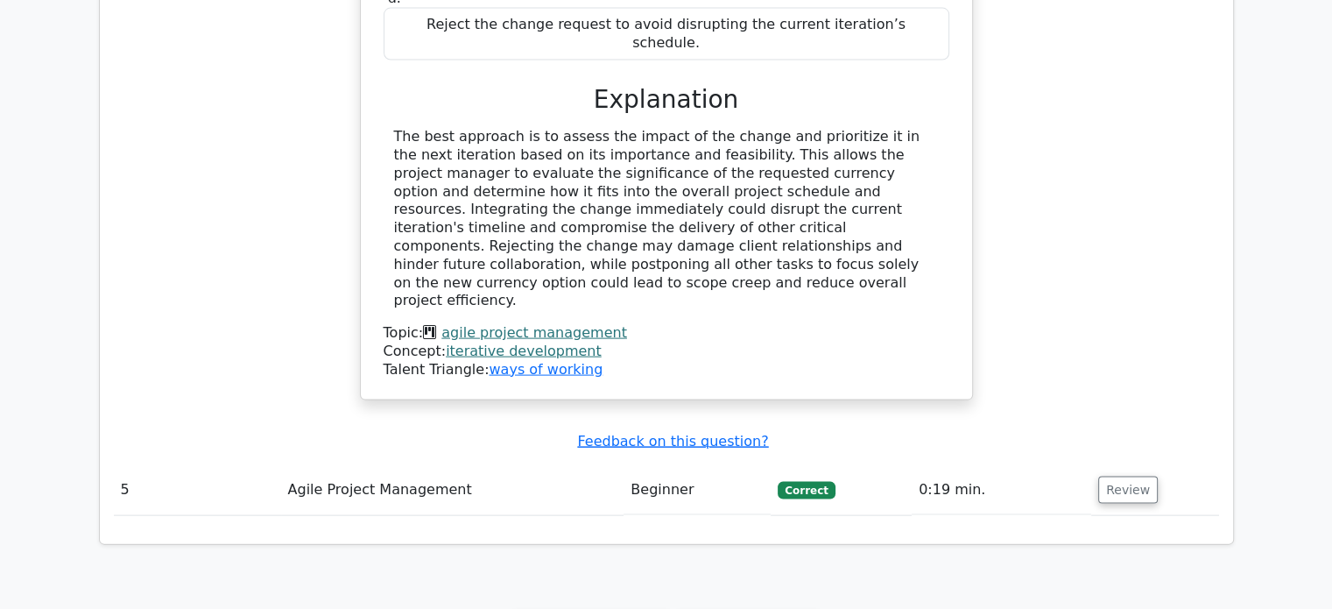
scroll to position [3776, 0]
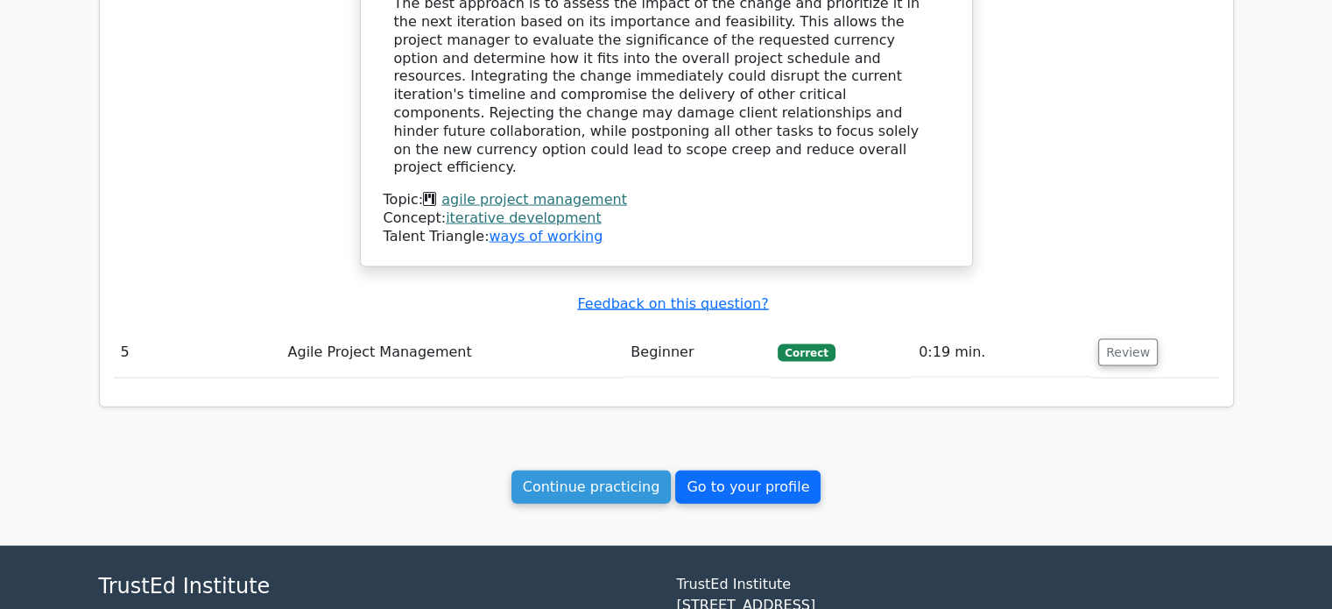
click at [717, 470] on link "Go to your profile" at bounding box center [747, 486] width 145 height 33
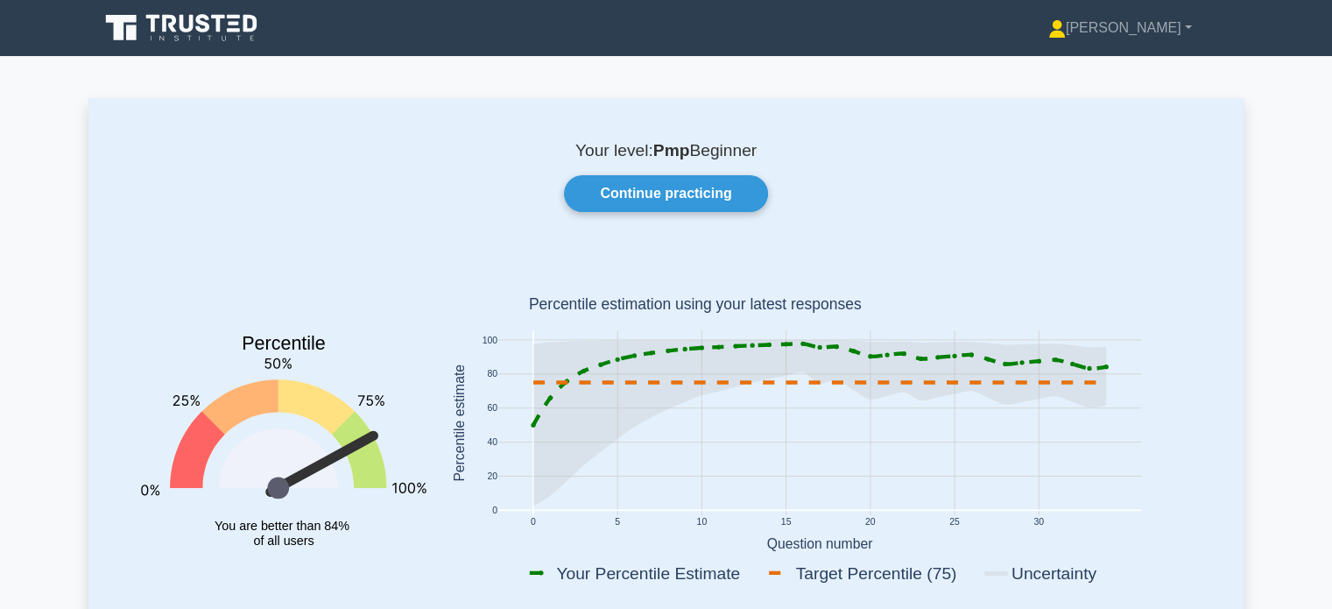
click at [194, 25] on icon at bounding box center [183, 27] width 168 height 33
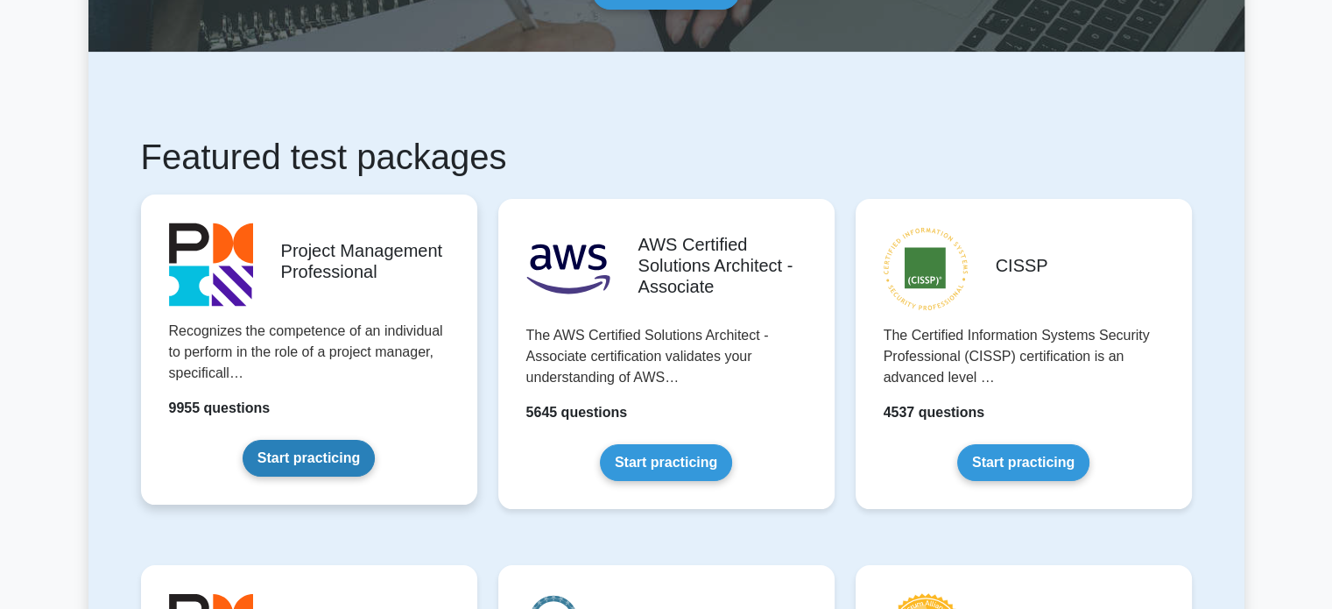
scroll to position [208, 0]
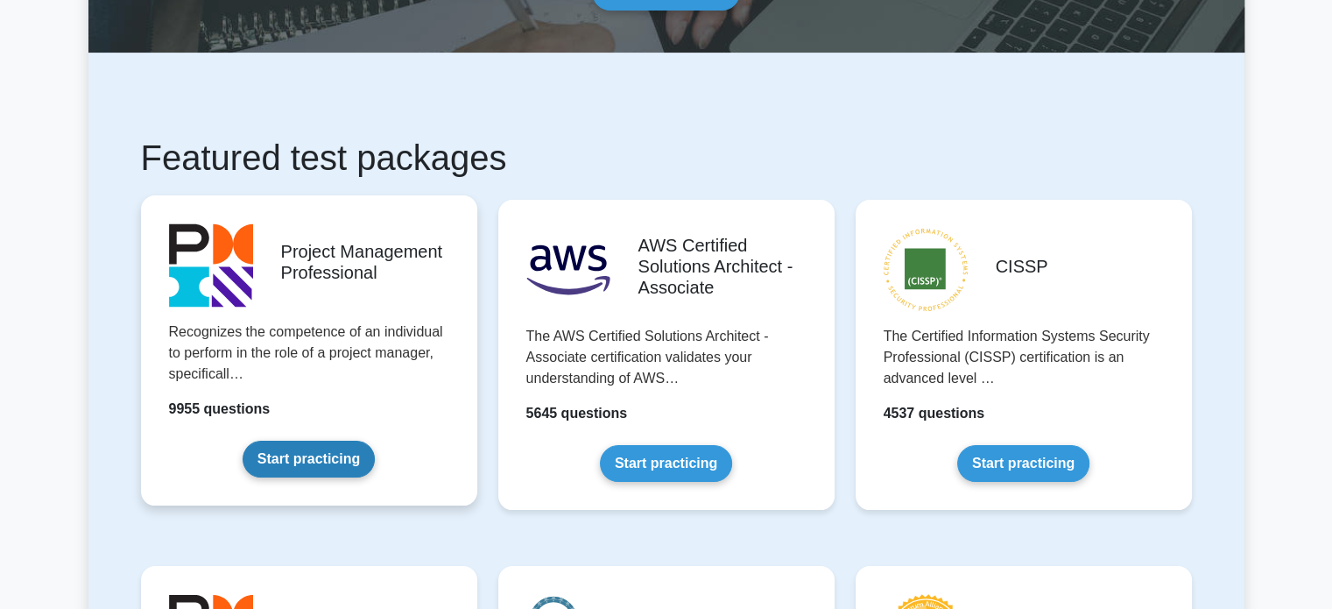
click at [296, 441] on link "Start practicing" at bounding box center [309, 459] width 132 height 37
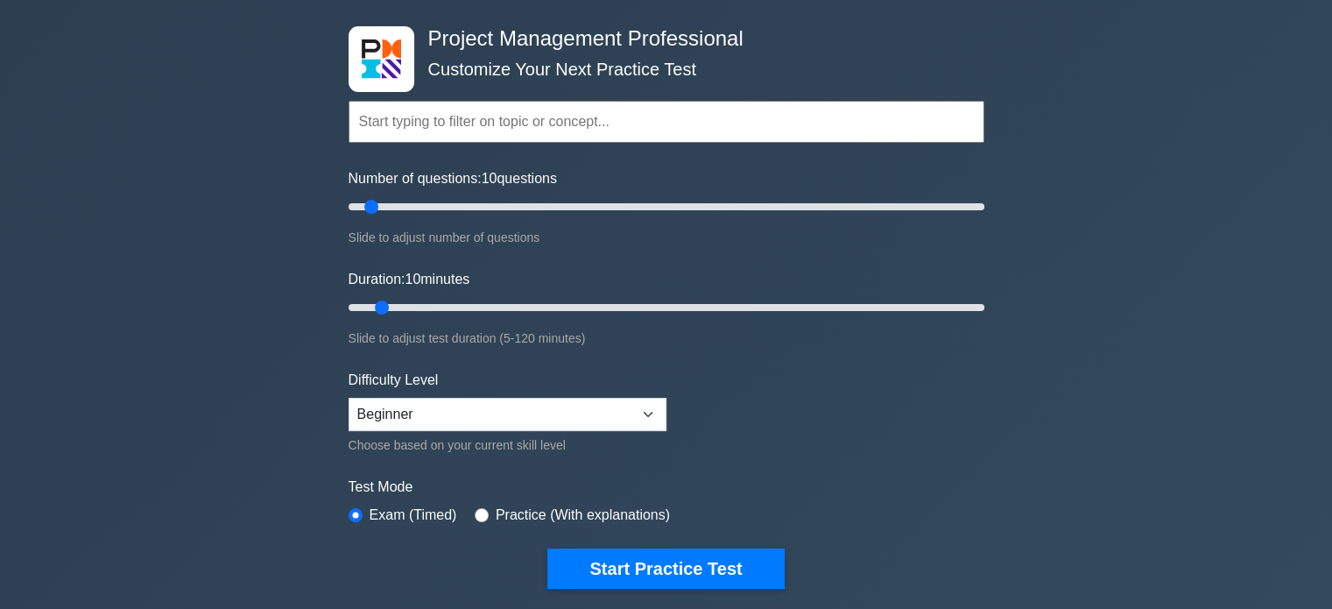
scroll to position [206, 0]
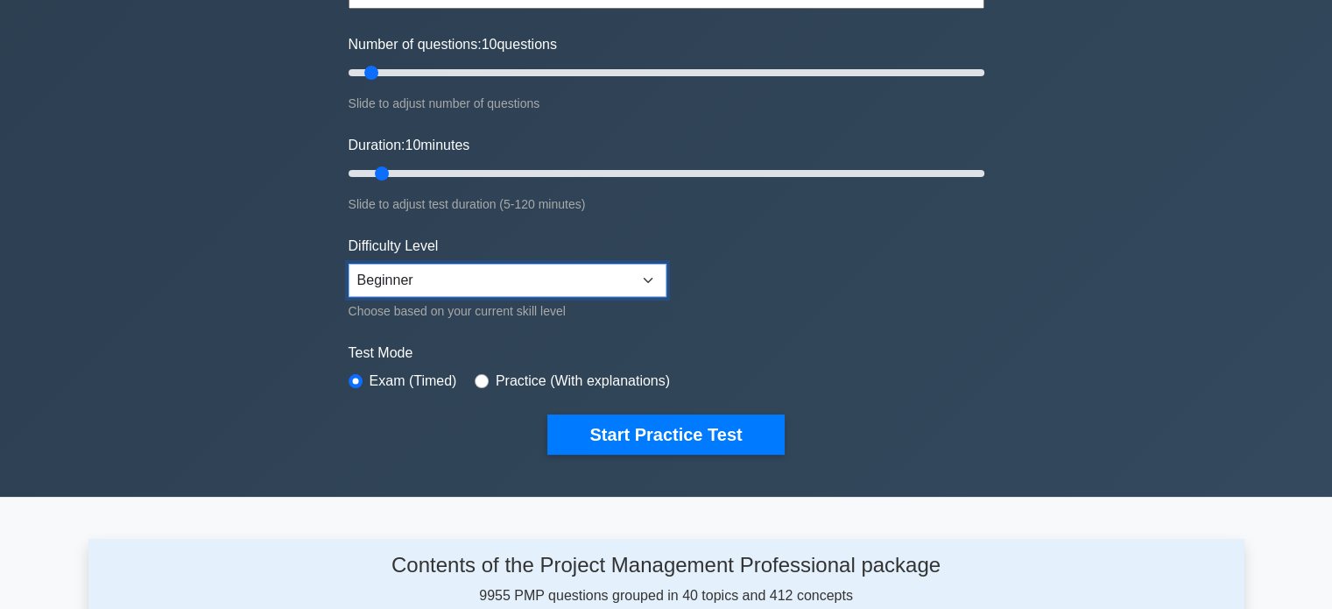
click at [649, 283] on select "Beginner Intermediate Expert" at bounding box center [508, 280] width 318 height 33
select select "expert"
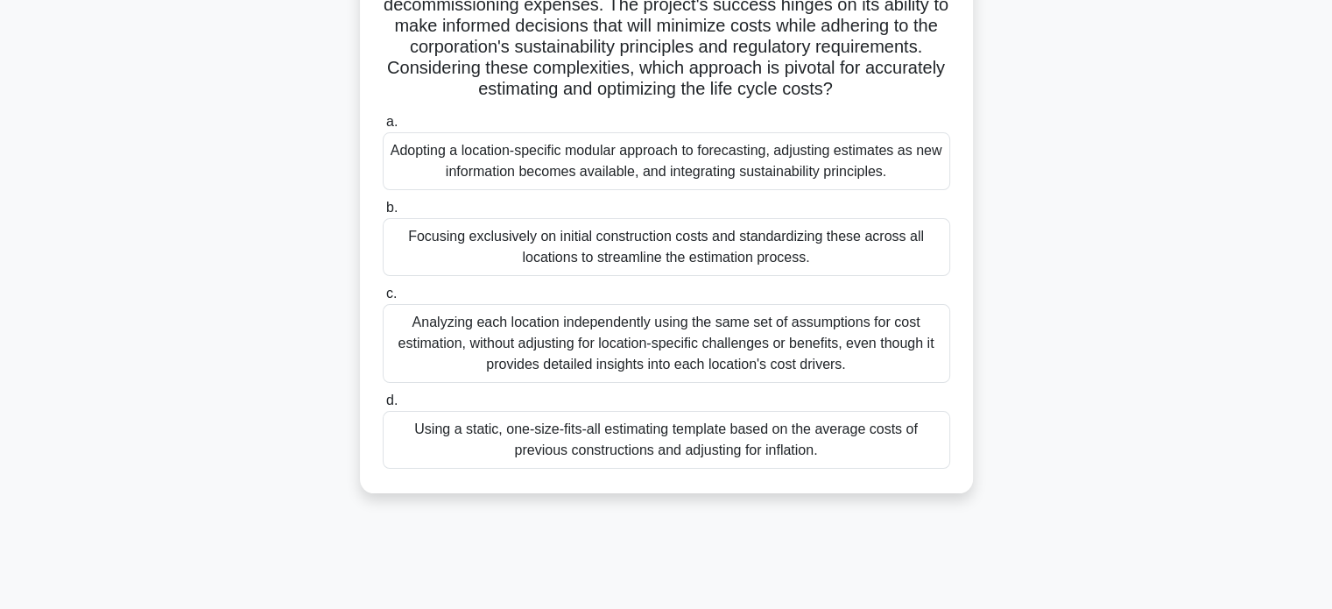
scroll to position [314, 0]
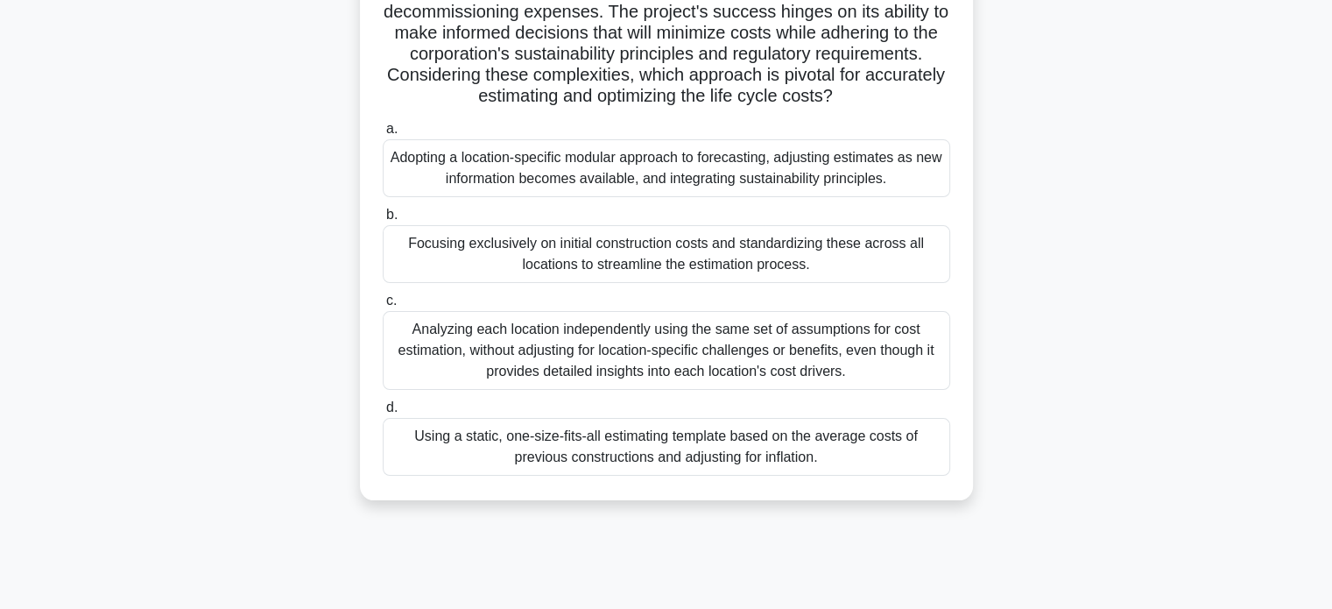
click at [625, 177] on div "Adopting a location-specific modular approach to forecasting, adjusting estimat…" at bounding box center [667, 168] width 568 height 58
click at [383, 135] on input "a. Adopting a location-specific modular approach to forecasting, adjusting esti…" at bounding box center [383, 128] width 0 height 11
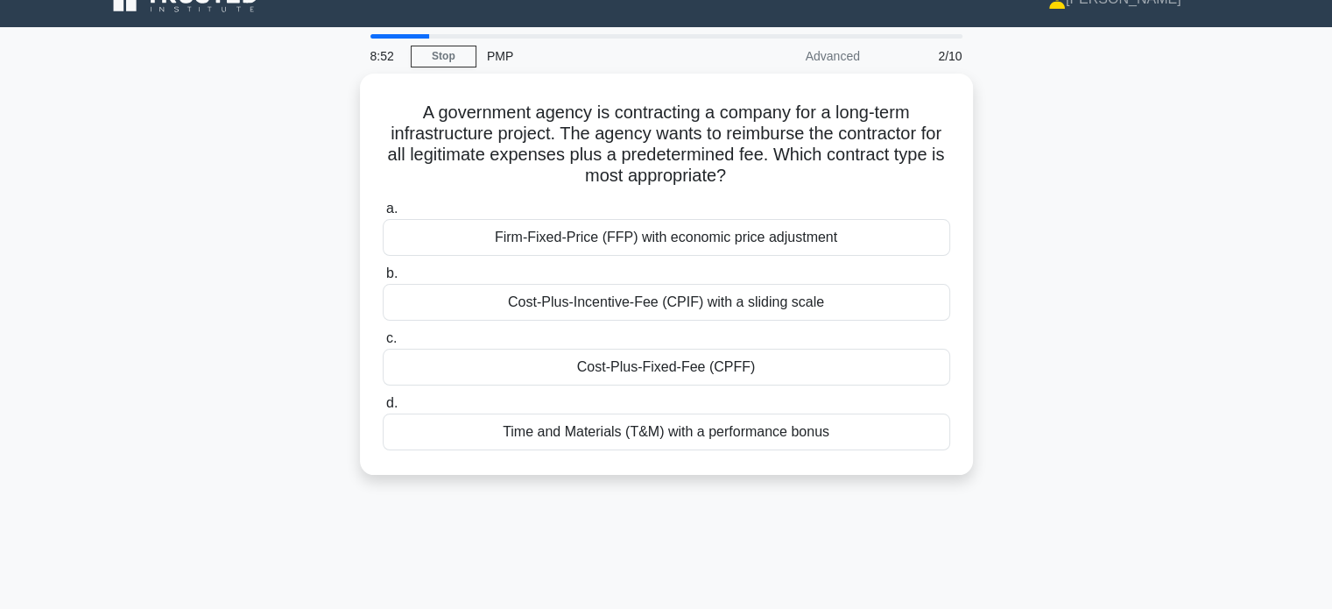
scroll to position [0, 0]
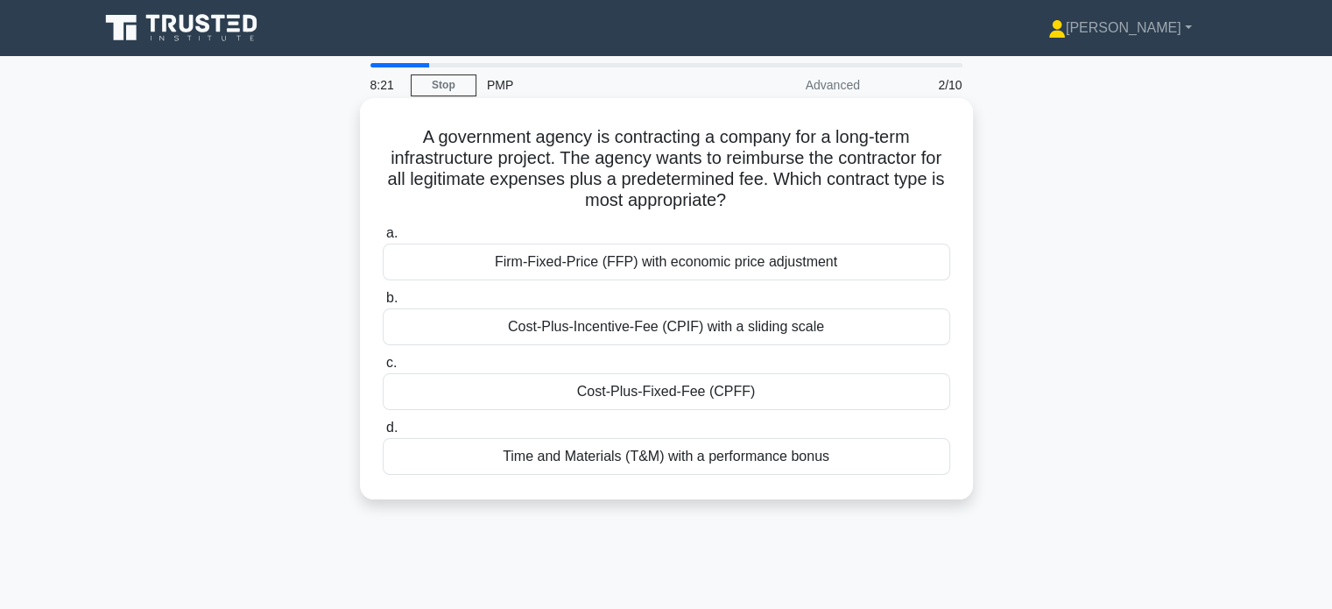
click at [499, 404] on div "Cost-Plus-Fixed-Fee (CPFF)" at bounding box center [667, 391] width 568 height 37
click at [383, 369] on input "c. Cost-Plus-Fixed-Fee (CPFF)" at bounding box center [383, 362] width 0 height 11
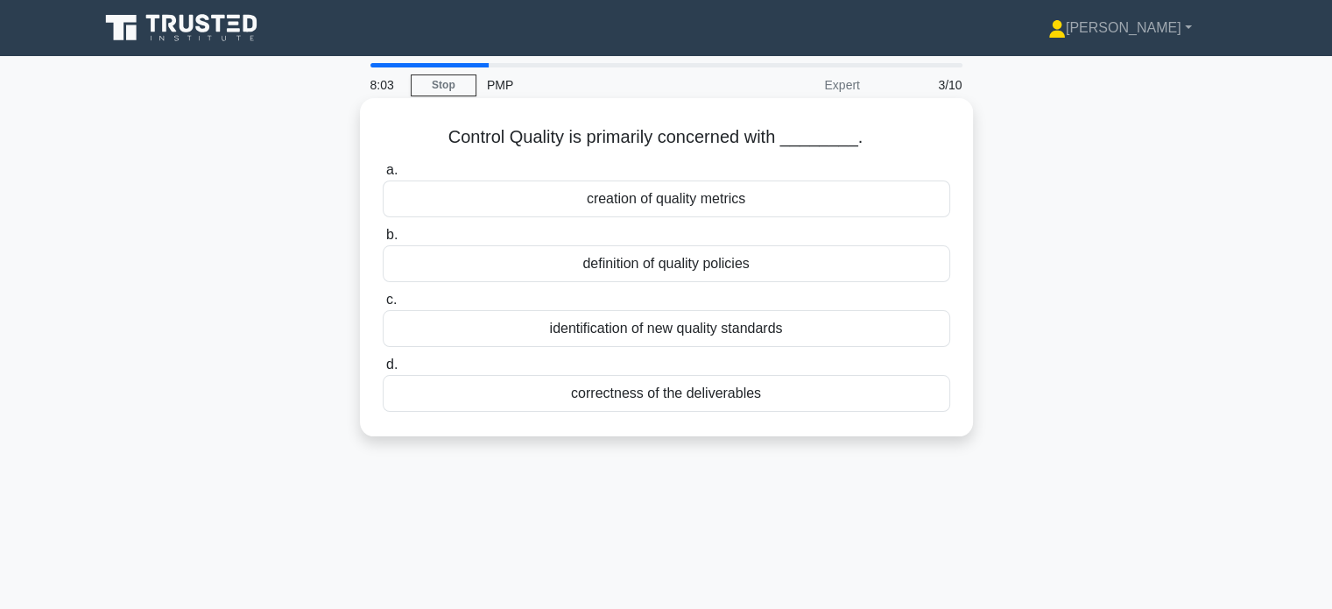
click at [586, 409] on div "correctness of the deliverables" at bounding box center [667, 393] width 568 height 37
click at [383, 370] on input "d. correctness of the deliverables" at bounding box center [383, 364] width 0 height 11
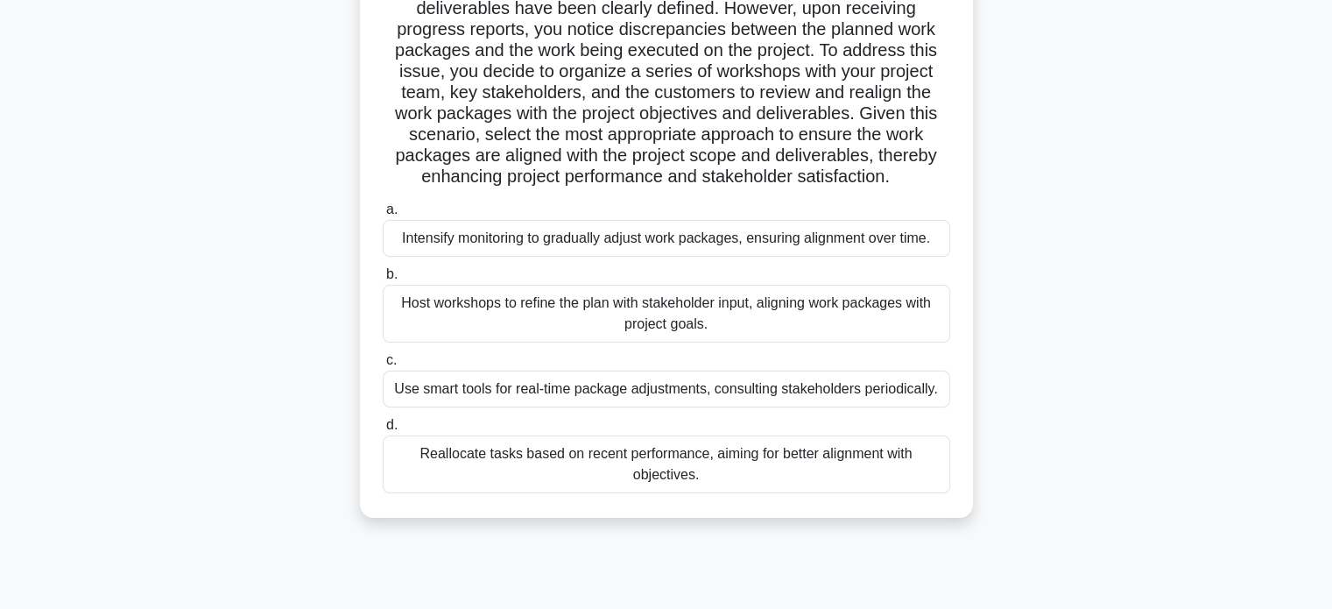
scroll to position [198, 0]
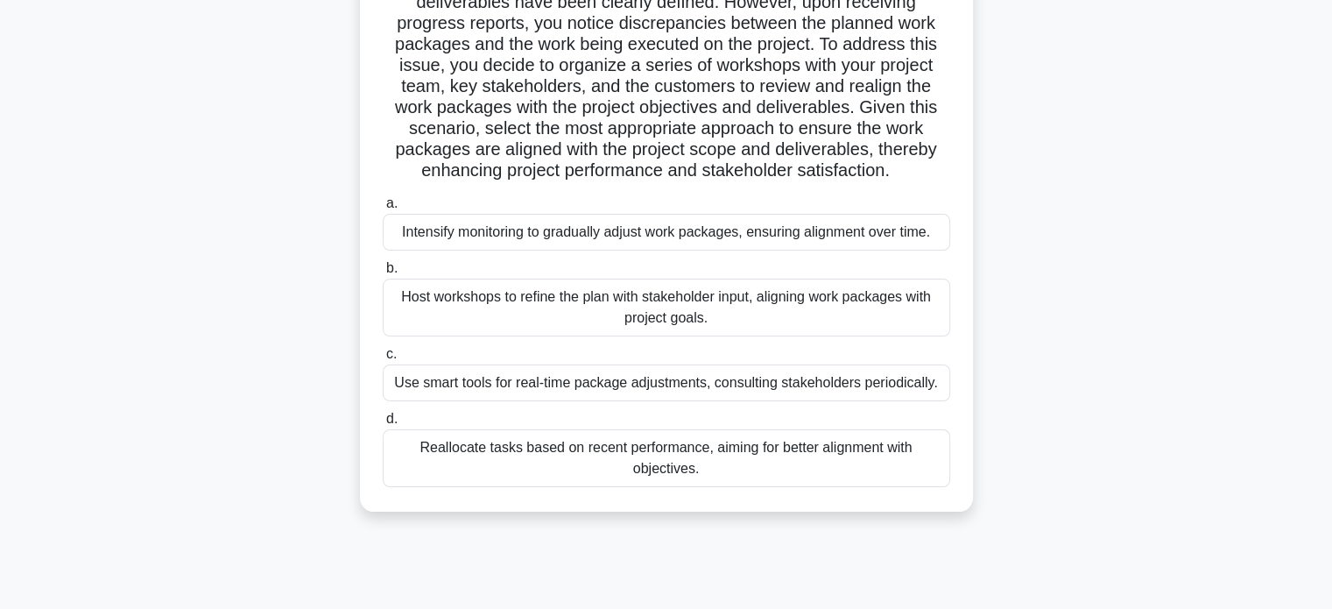
click at [636, 304] on div "Host workshops to refine the plan with stakeholder input, aligning work package…" at bounding box center [667, 308] width 568 height 58
click at [383, 274] on input "b. Host workshops to refine the plan with stakeholder input, aligning work pack…" at bounding box center [383, 268] width 0 height 11
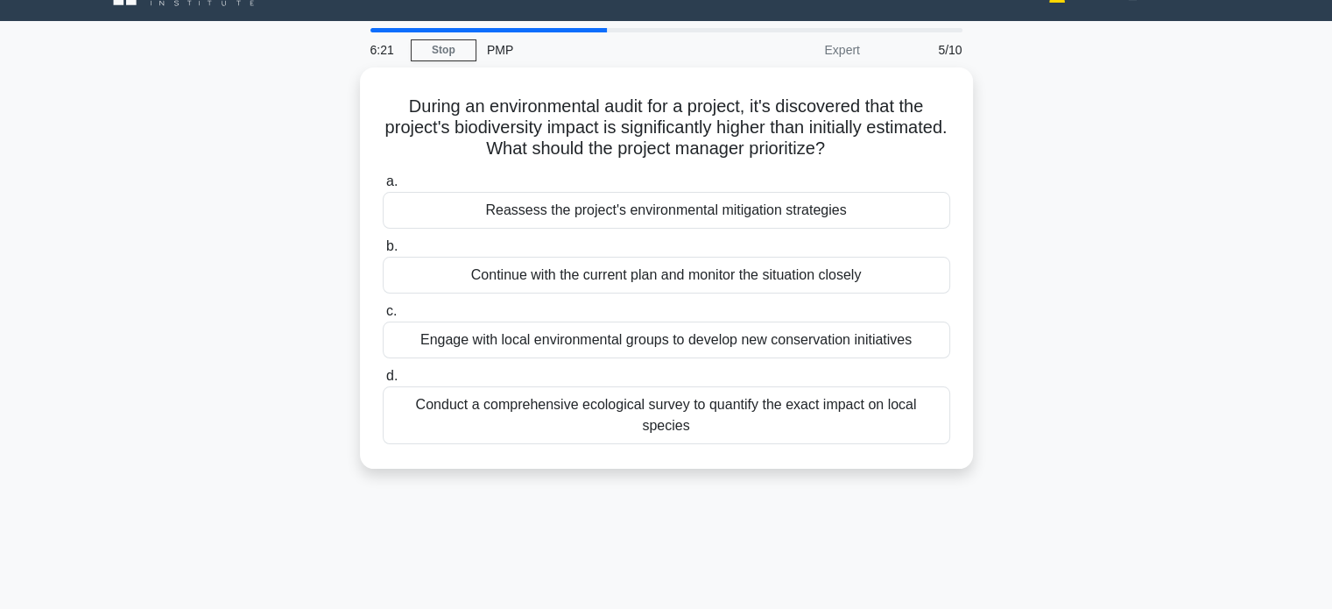
scroll to position [0, 0]
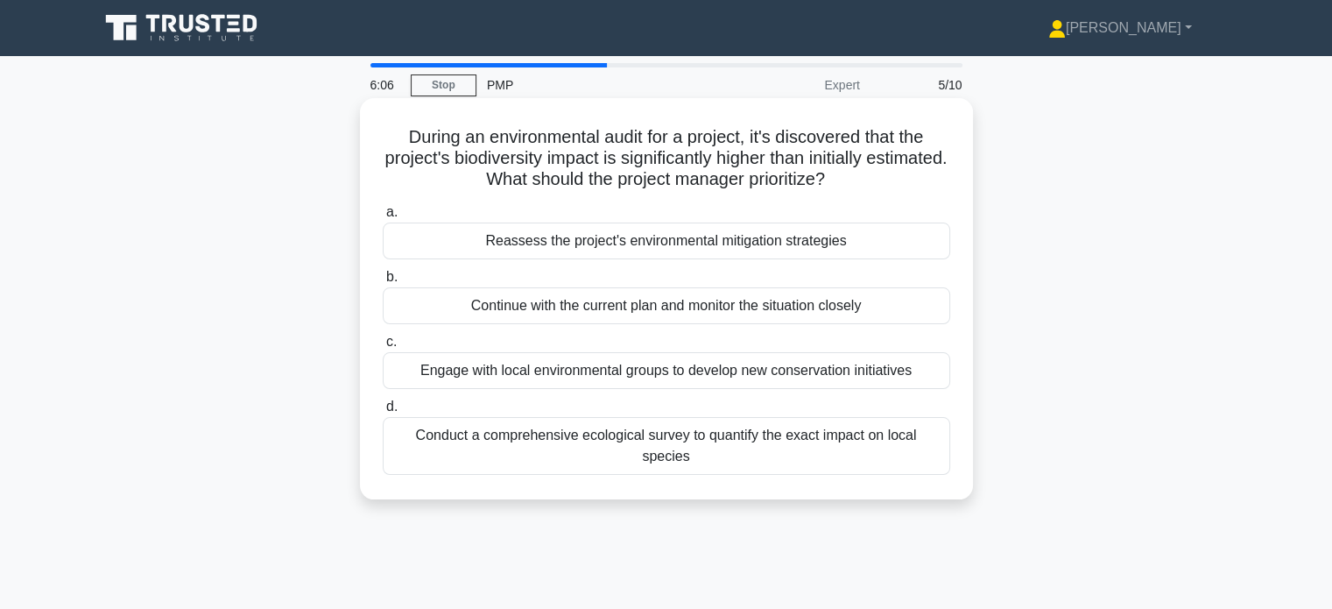
click at [617, 440] on div "Conduct a comprehensive ecological survey to quantify the exact impact on local…" at bounding box center [667, 446] width 568 height 58
click at [383, 413] on input "d. Conduct a comprehensive ecological survey to quantify the exact impact on lo…" at bounding box center [383, 406] width 0 height 11
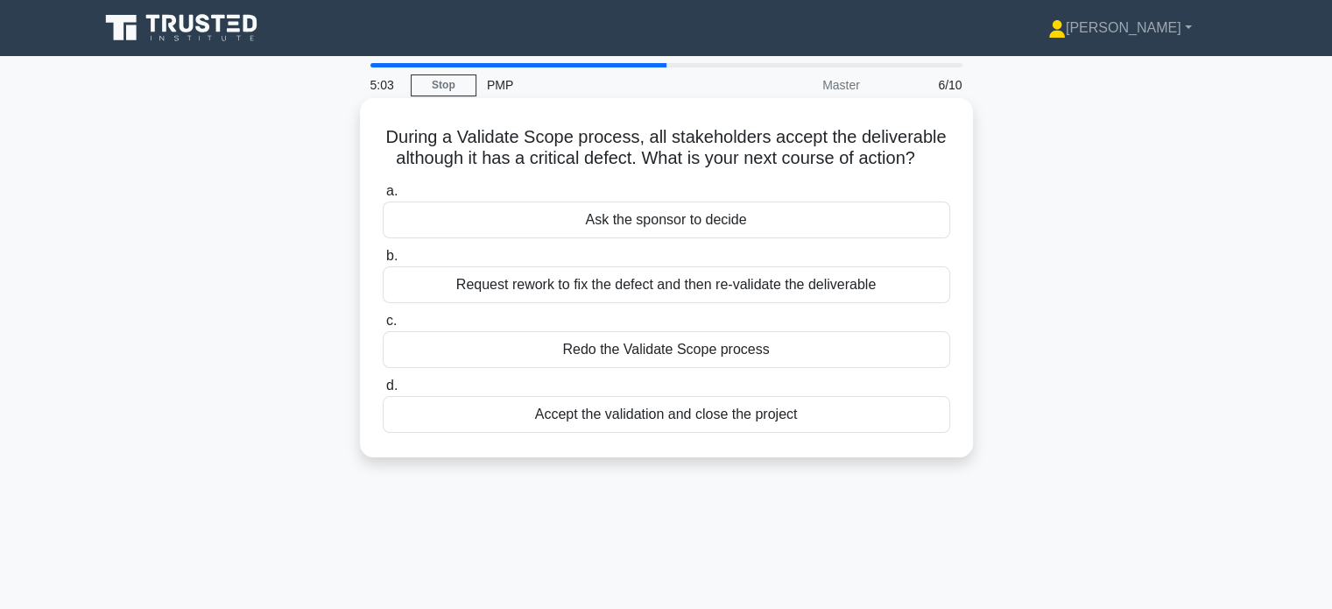
click at [602, 424] on div "Accept the validation and close the project" at bounding box center [667, 414] width 568 height 37
click at [383, 392] on input "d. Accept the validation and close the project" at bounding box center [383, 385] width 0 height 11
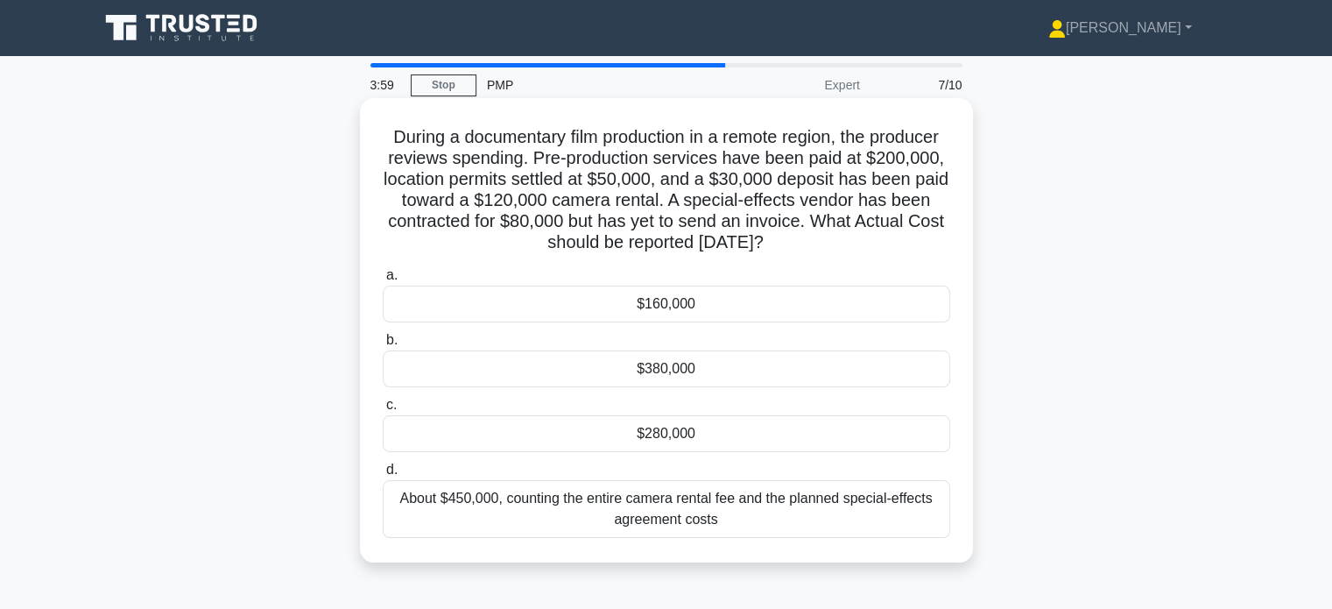
click at [617, 517] on div "About $450,000, counting the entire camera rental fee and the planned special-e…" at bounding box center [667, 509] width 568 height 58
click at [383, 476] on input "d. About $450,000, counting the entire camera rental fee and the planned specia…" at bounding box center [383, 469] width 0 height 11
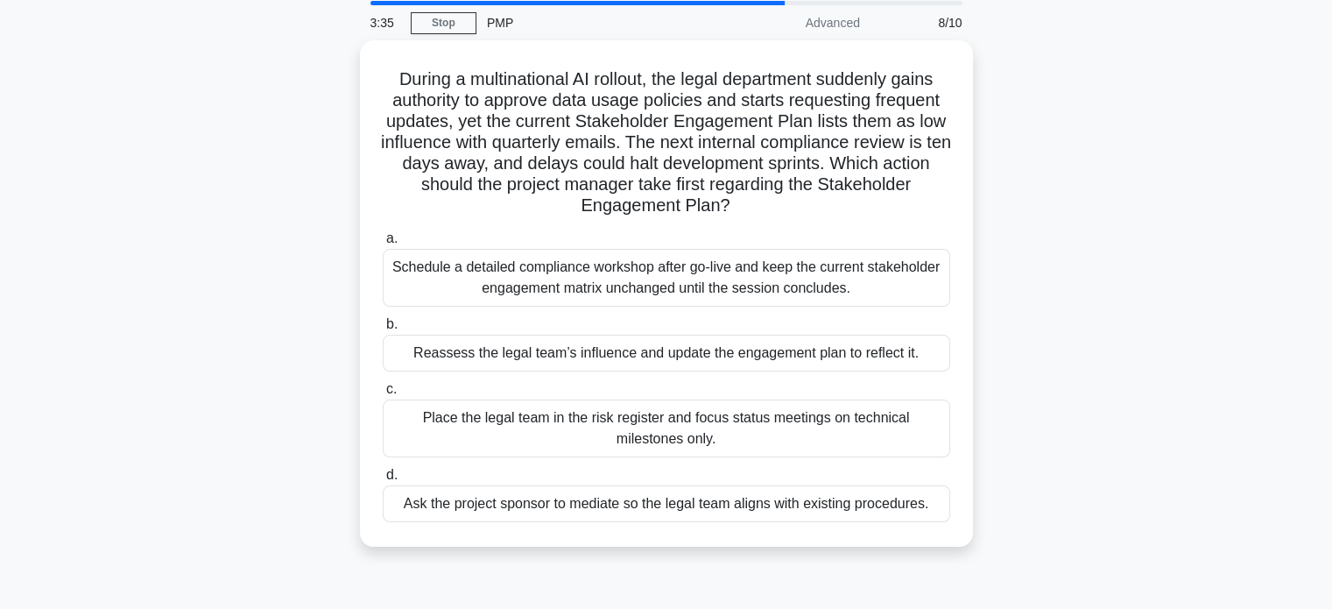
scroll to position [68, 0]
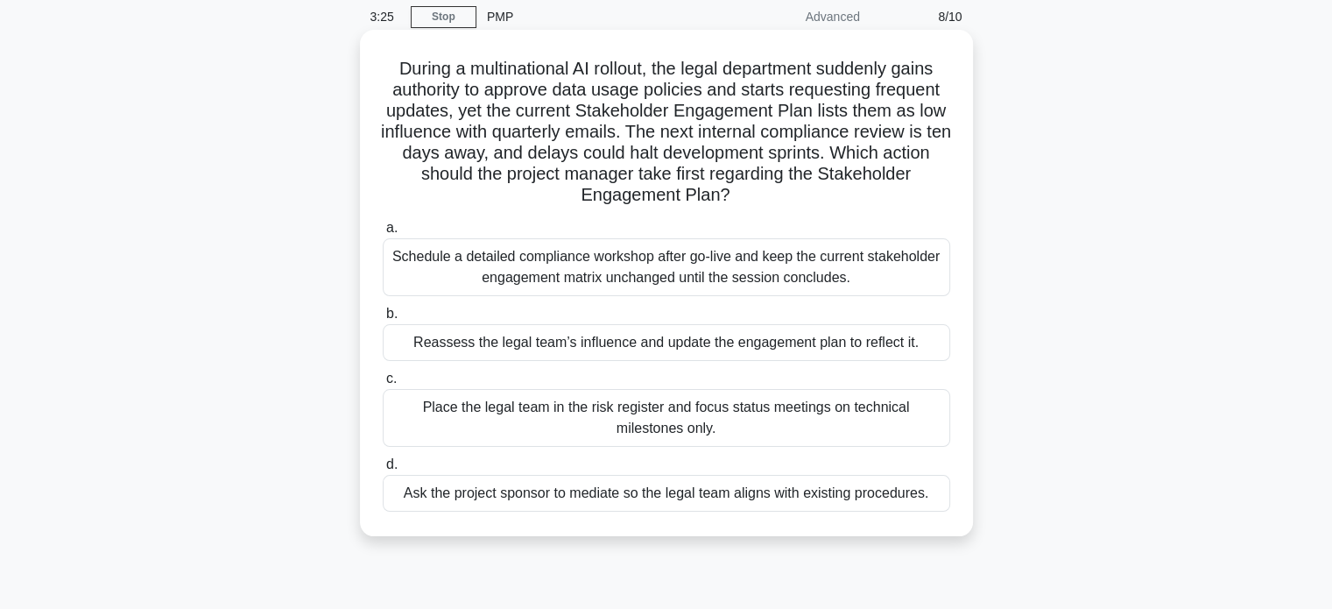
click at [727, 276] on div "Schedule a detailed compliance workshop after go-live and keep the current stak…" at bounding box center [667, 267] width 568 height 58
click at [383, 234] on input "a. Schedule a detailed compliance workshop after go-live and keep the current s…" at bounding box center [383, 227] width 0 height 11
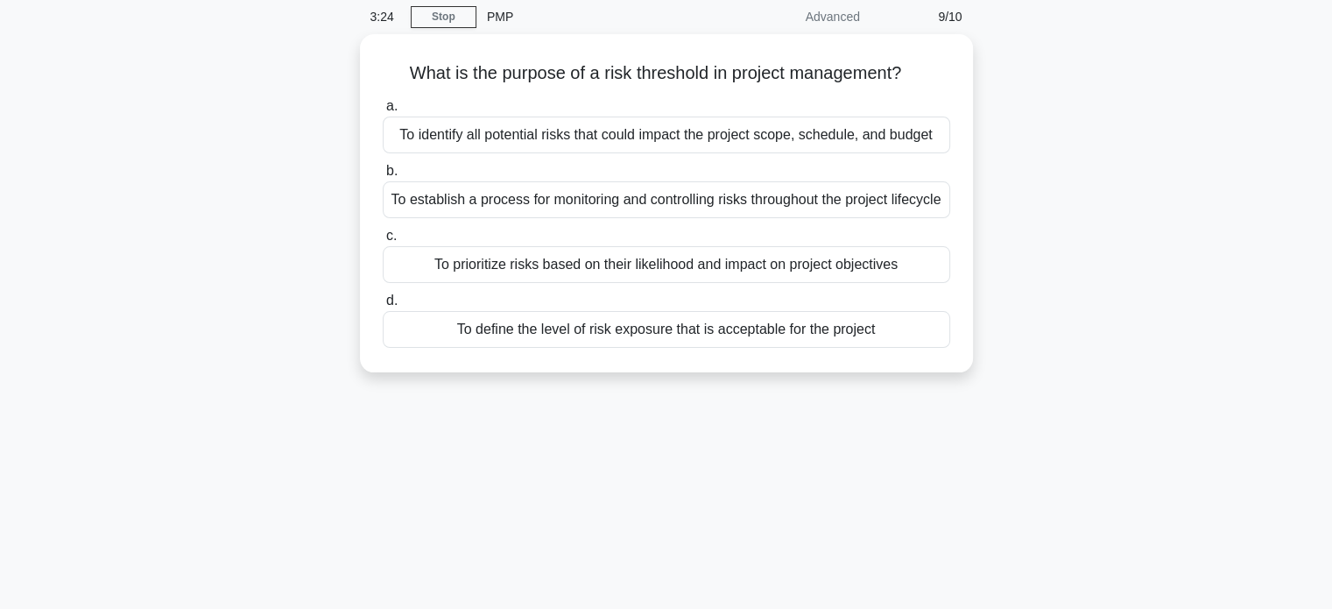
scroll to position [0, 0]
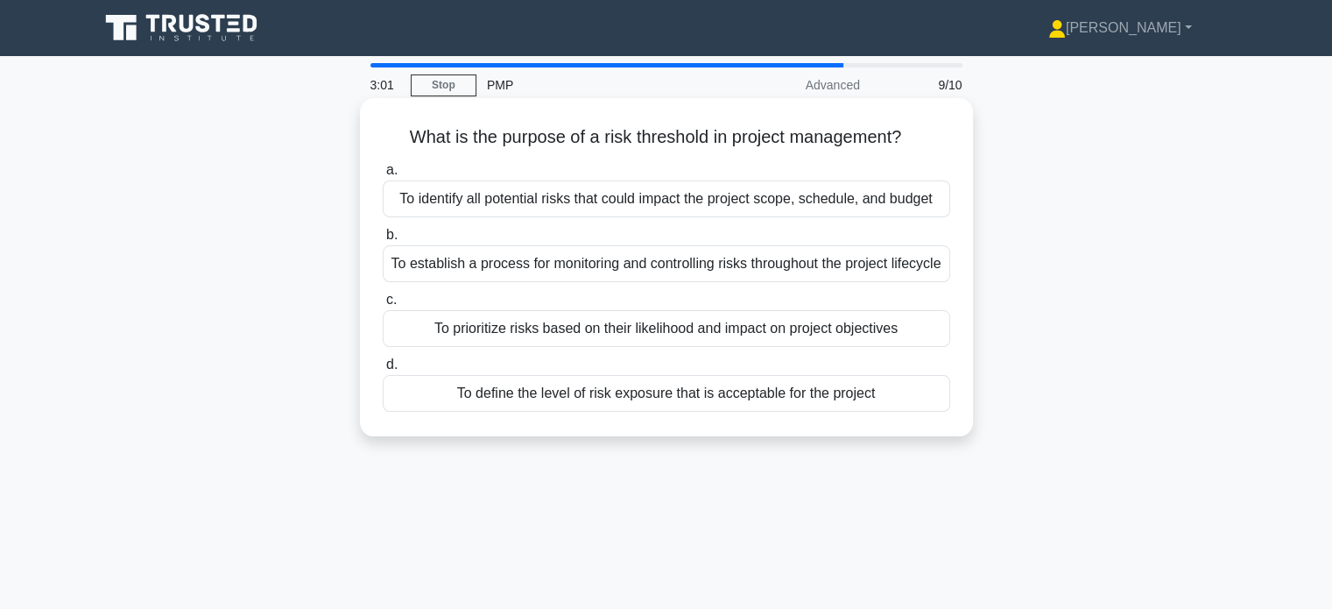
click at [590, 412] on div "To define the level of risk exposure that is acceptable for the project" at bounding box center [667, 393] width 568 height 37
click at [383, 370] on input "d. To define the level of risk exposure that is acceptable for the project" at bounding box center [383, 364] width 0 height 11
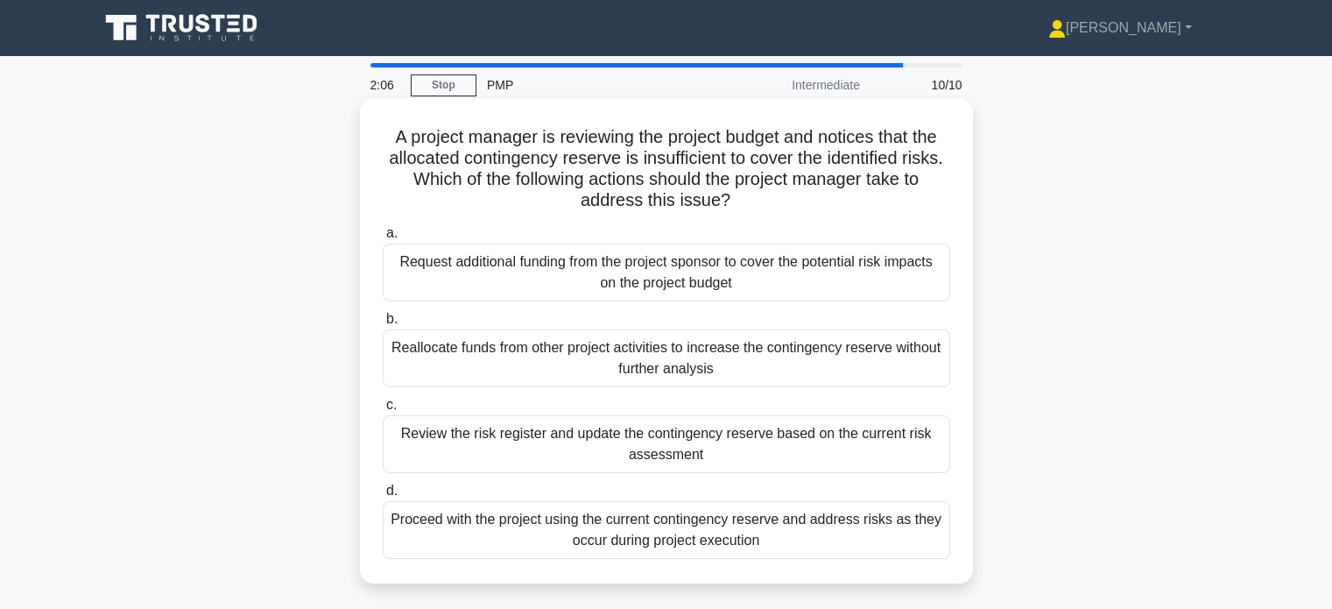
click at [623, 434] on div "Review the risk register and update the contingency reserve based on the curren…" at bounding box center [667, 444] width 568 height 58
click at [383, 411] on input "c. Review the risk register and update the contingency reserve based on the cur…" at bounding box center [383, 404] width 0 height 11
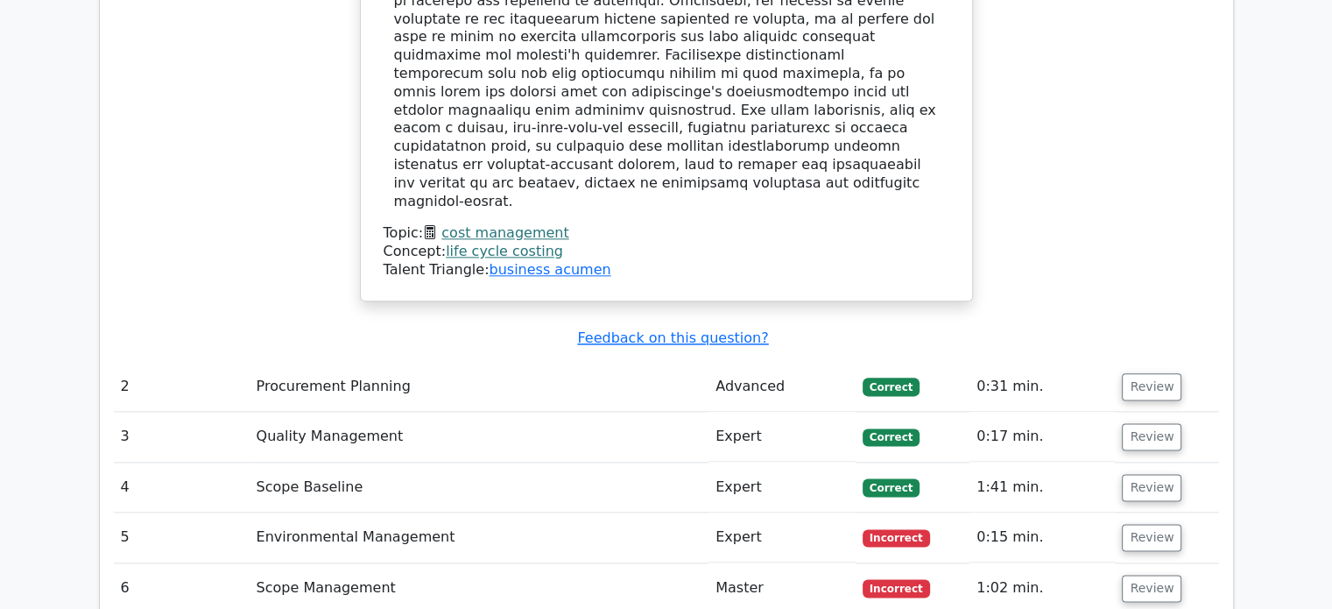
scroll to position [2123, 0]
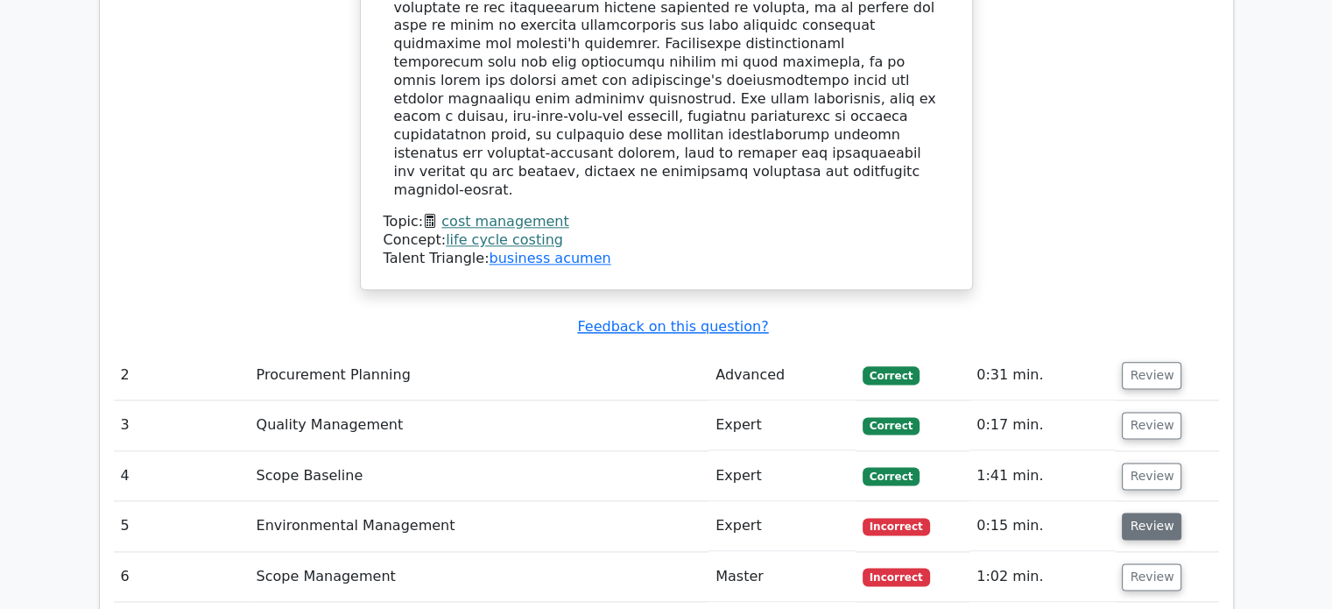
click at [1150, 512] on button "Review" at bounding box center [1152, 525] width 60 height 27
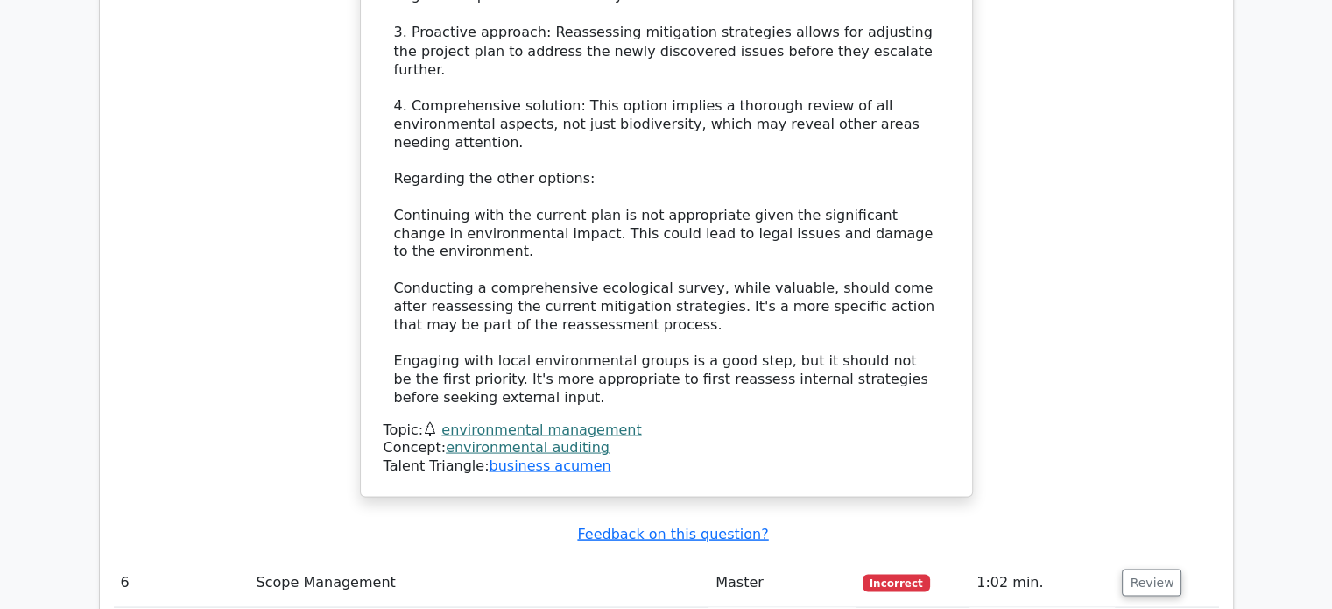
scroll to position [3289, 0]
click at [1149, 568] on button "Review" at bounding box center [1152, 581] width 60 height 27
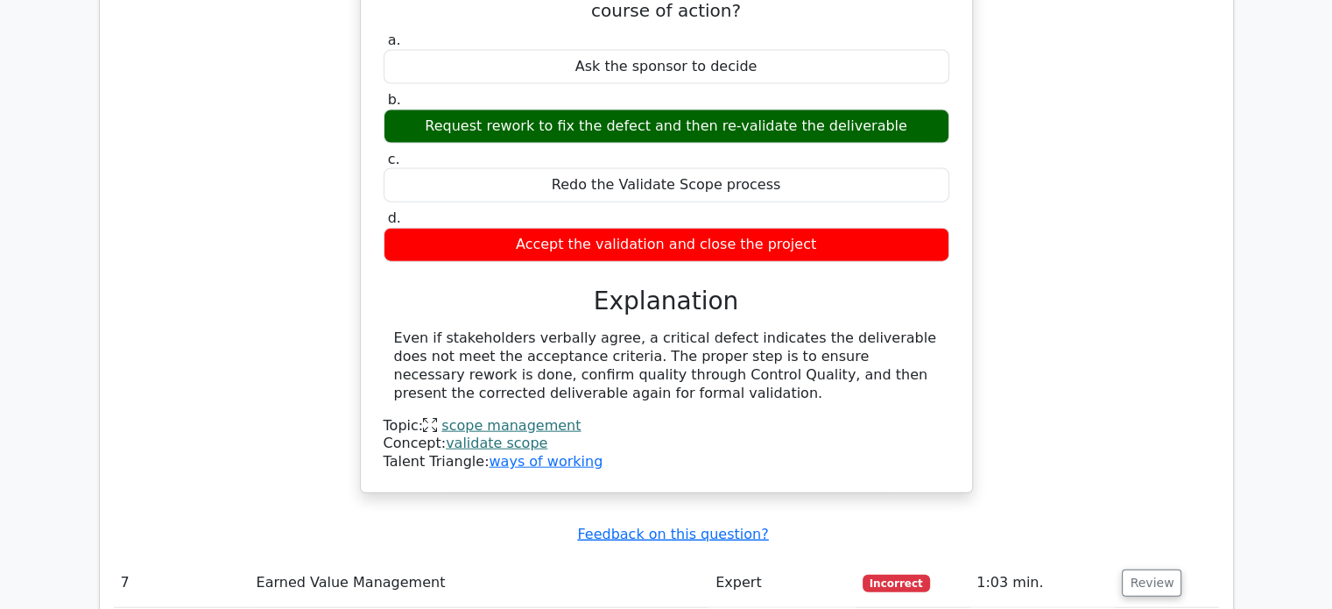
scroll to position [3966, 0]
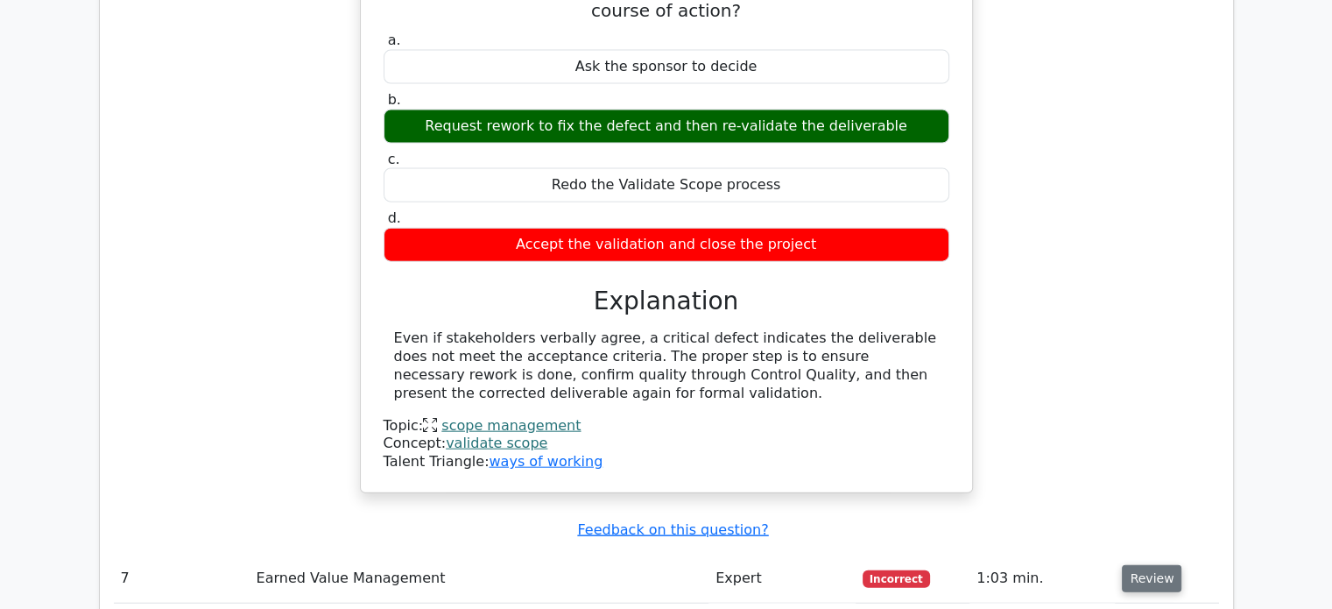
click at [1139, 565] on button "Review" at bounding box center [1152, 578] width 60 height 27
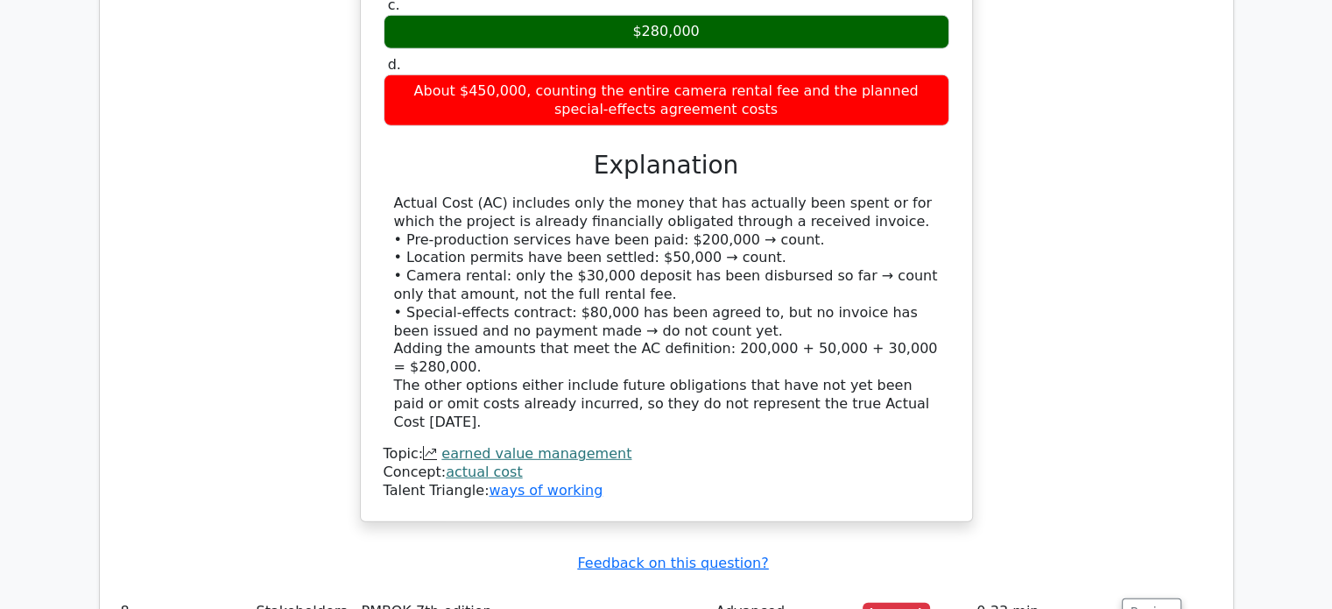
scroll to position [4873, 0]
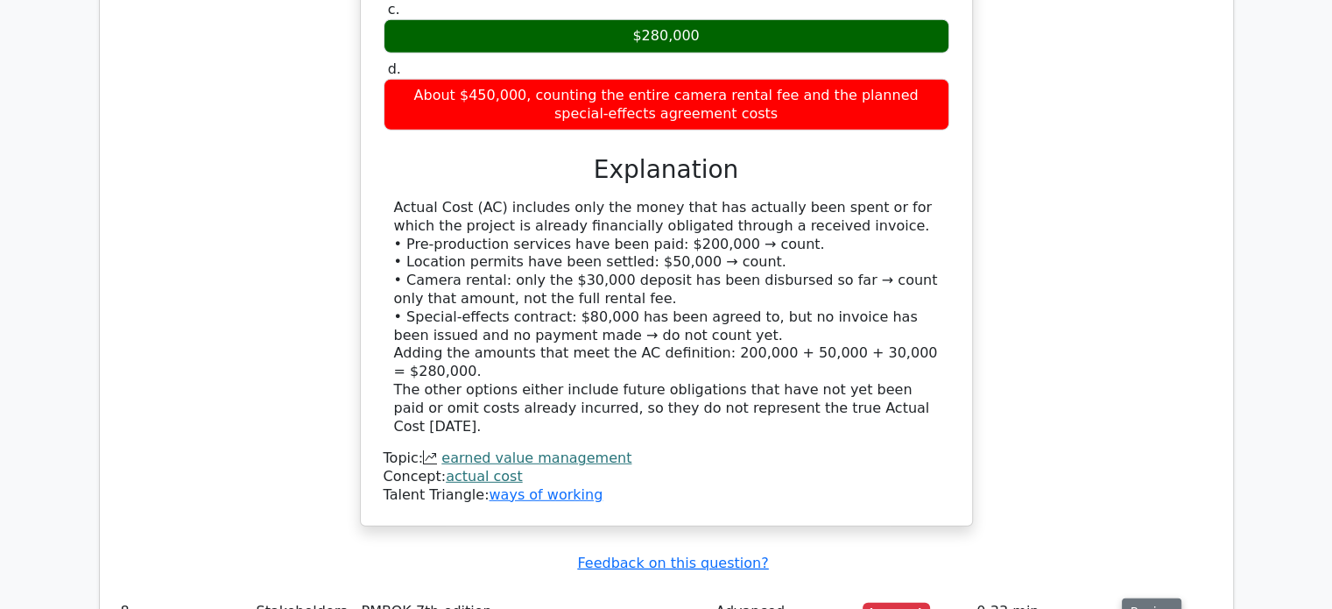
click at [1148, 598] on button "Review" at bounding box center [1152, 611] width 60 height 27
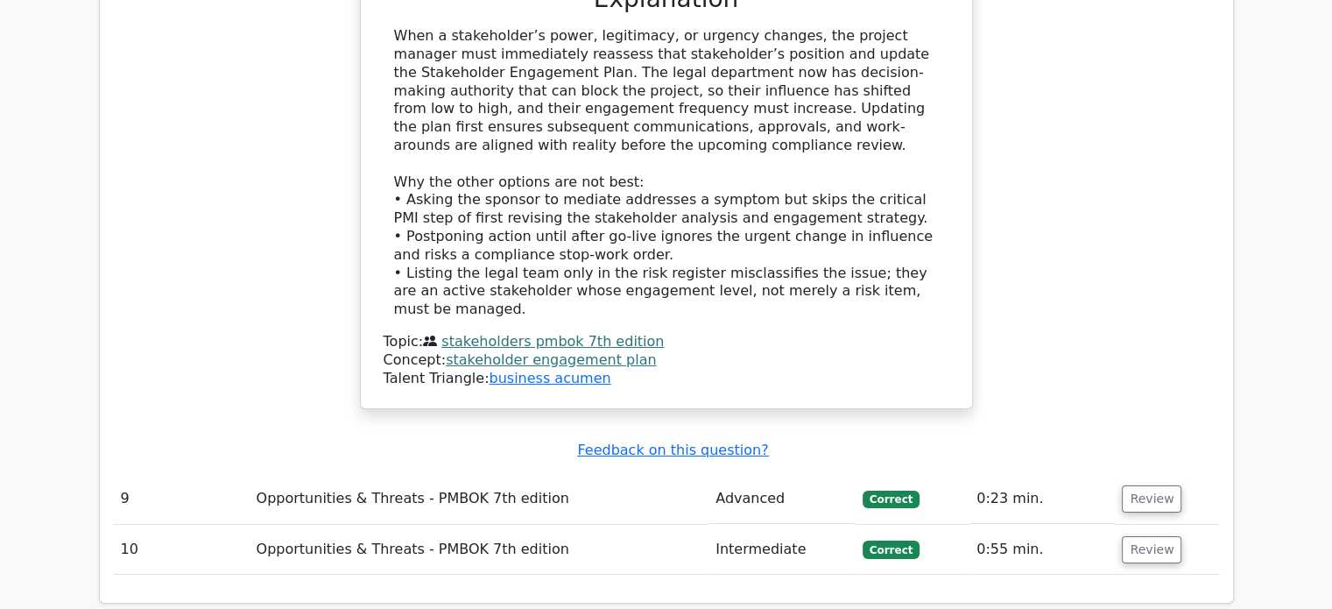
scroll to position [6060, 0]
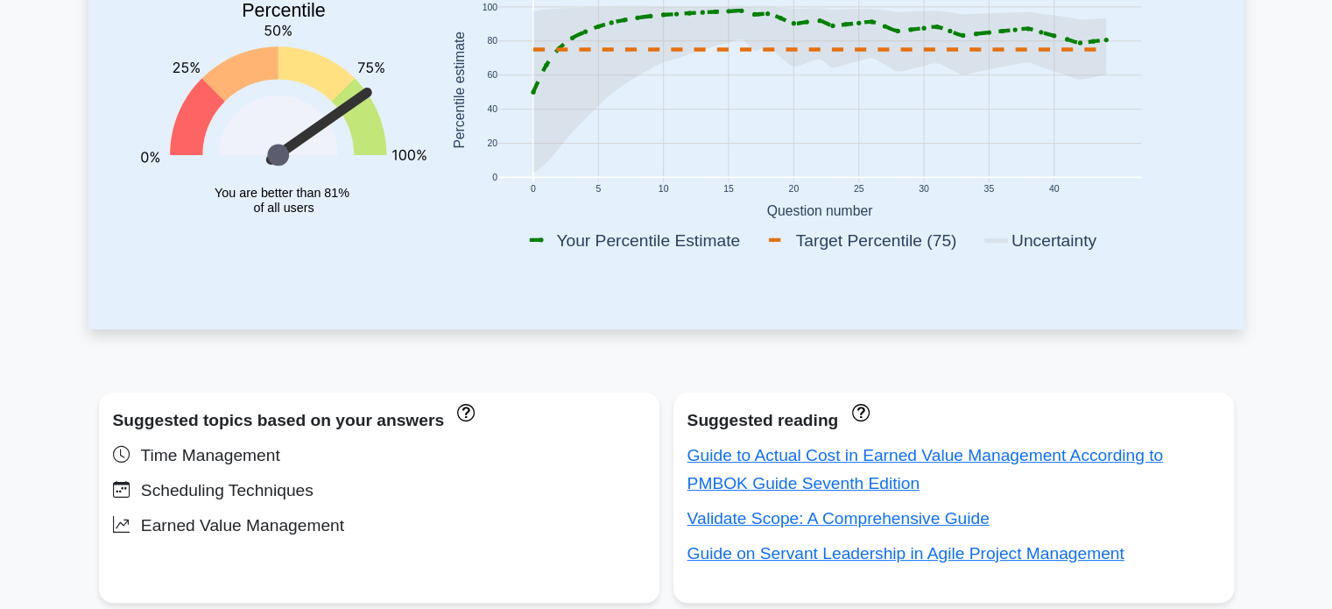
scroll to position [479, 0]
